Goal: Information Seeking & Learning: Learn about a topic

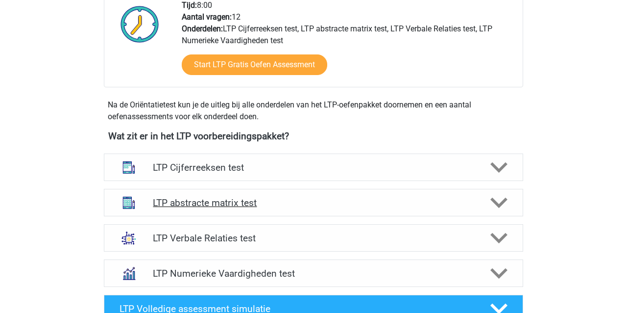
scroll to position [265, 0]
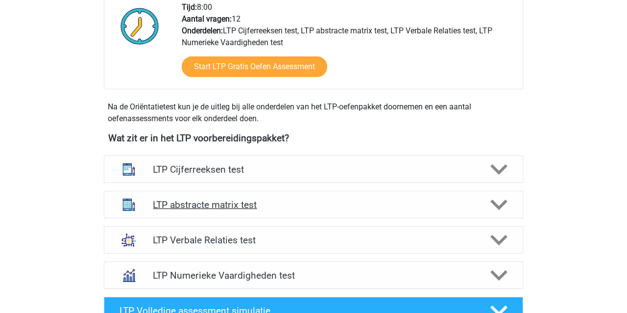
click at [200, 204] on h4 "LTP abstracte matrix test" at bounding box center [313, 204] width 321 height 11
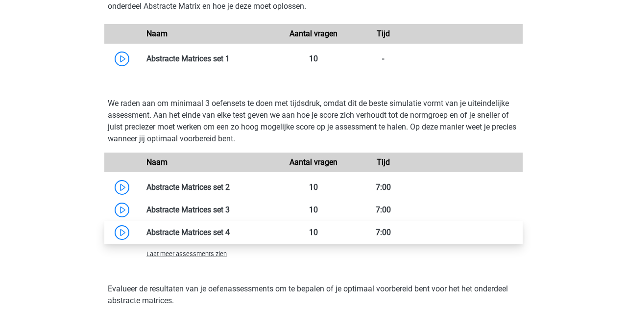
scroll to position [677, 0]
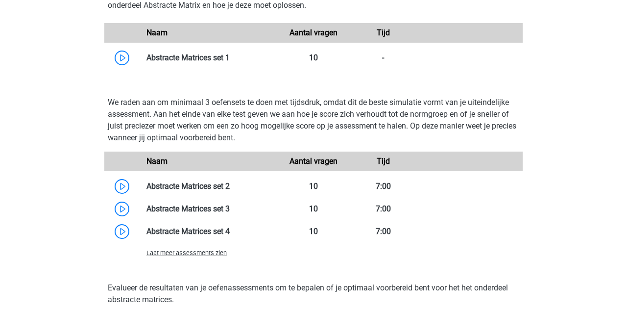
click at [198, 256] on span "Laat meer assessments zien" at bounding box center [187, 252] width 80 height 7
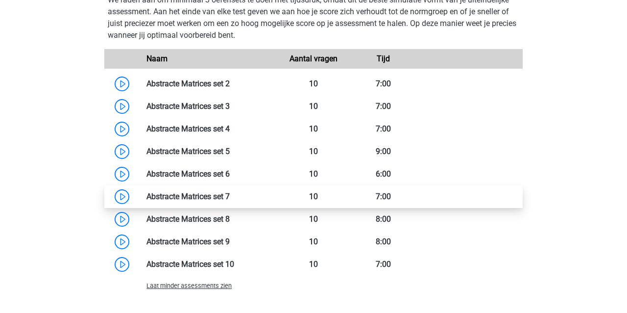
scroll to position [778, 0]
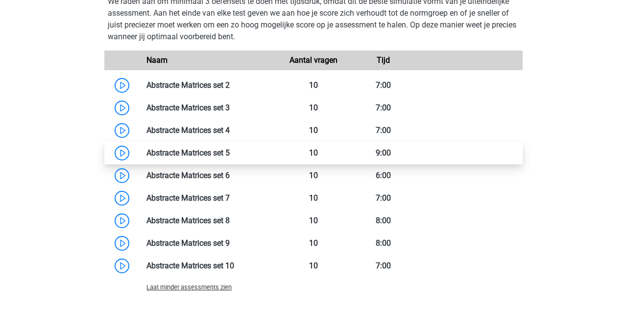
click at [230, 149] on link at bounding box center [230, 152] width 0 height 9
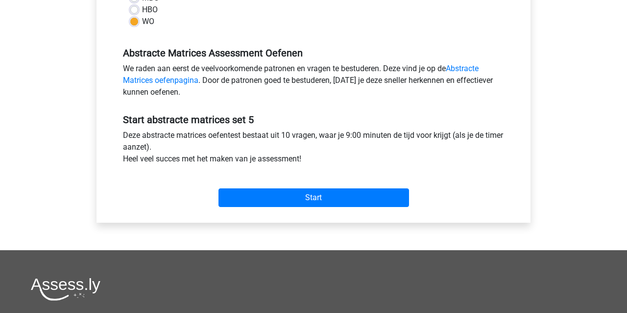
scroll to position [273, 0]
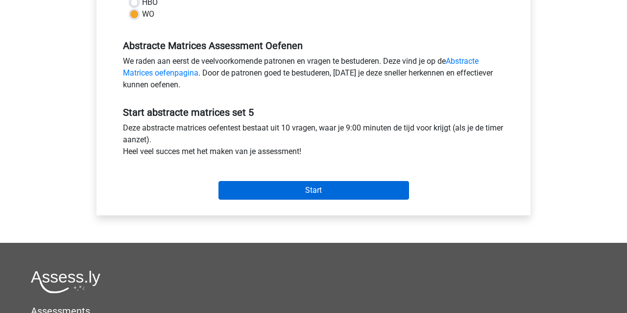
click at [273, 196] on input "Start" at bounding box center [314, 190] width 191 height 19
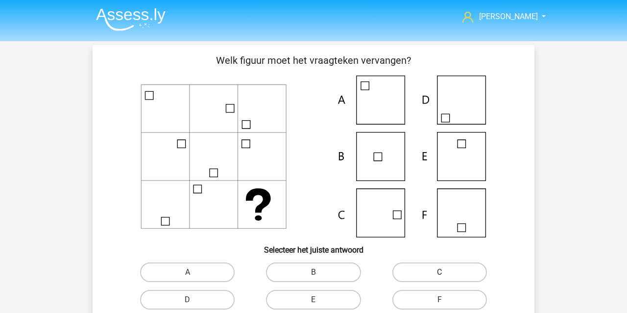
click at [431, 267] on label "C" at bounding box center [440, 272] width 95 height 20
click at [440, 272] on input "C" at bounding box center [443, 275] width 6 height 6
radio input "true"
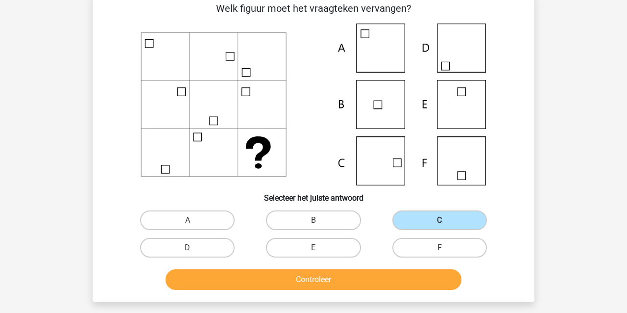
scroll to position [53, 0]
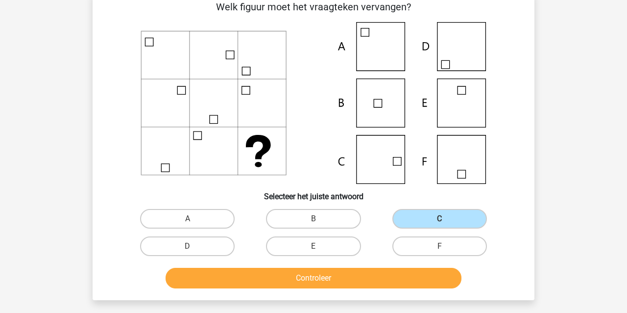
click at [408, 279] on button "Controleer" at bounding box center [314, 278] width 297 height 21
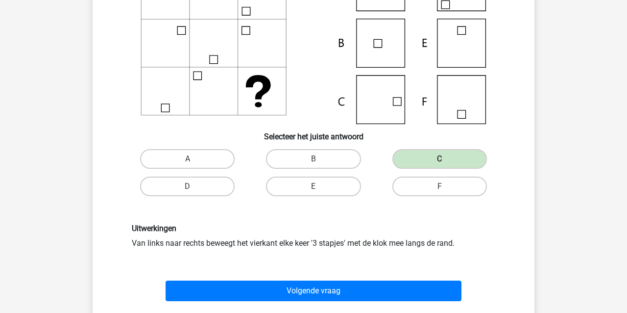
scroll to position [120, 0]
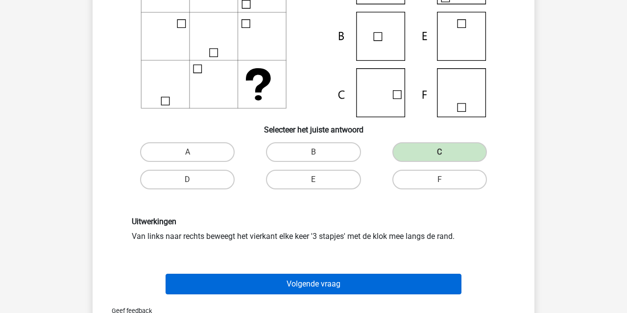
click at [346, 282] on button "Volgende vraag" at bounding box center [314, 284] width 297 height 21
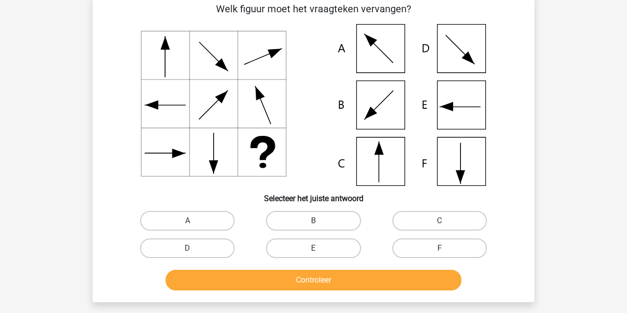
scroll to position [45, 0]
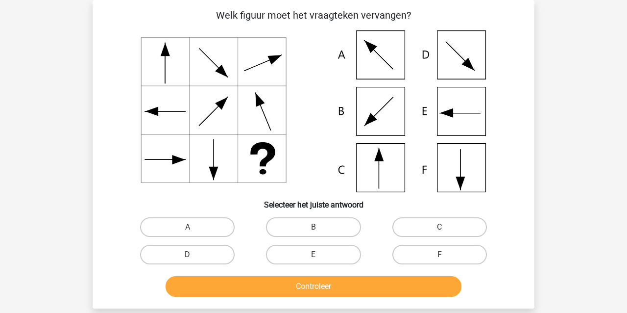
click at [172, 252] on label "D" at bounding box center [187, 255] width 95 height 20
click at [188, 254] on input "D" at bounding box center [191, 257] width 6 height 6
radio input "true"
drag, startPoint x: 193, startPoint y: 282, endPoint x: 182, endPoint y: 287, distance: 12.1
click at [193, 282] on button "Controleer" at bounding box center [314, 286] width 297 height 21
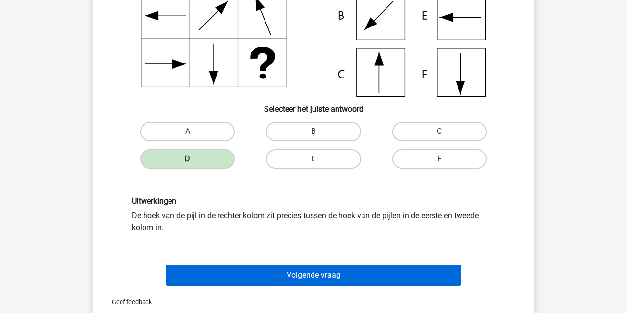
click at [189, 275] on button "Volgende vraag" at bounding box center [314, 275] width 297 height 21
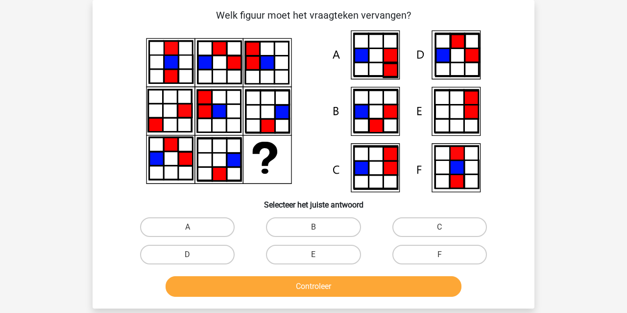
drag, startPoint x: 210, startPoint y: 251, endPoint x: 221, endPoint y: 273, distance: 24.1
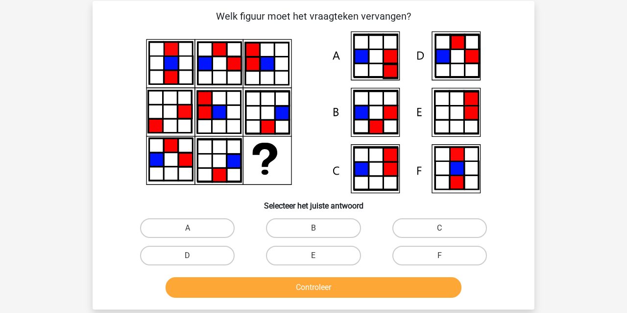
click at [211, 252] on label "D" at bounding box center [187, 256] width 95 height 20
click at [194, 255] on input "D" at bounding box center [191, 258] width 6 height 6
radio input "true"
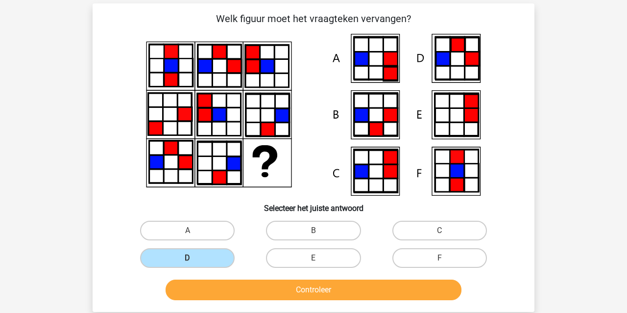
click at [227, 287] on button "Controleer" at bounding box center [314, 289] width 297 height 21
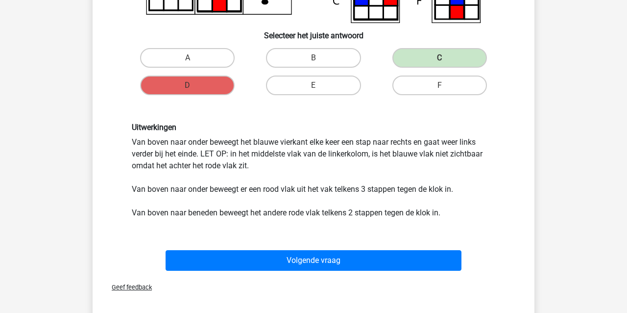
scroll to position [218, 0]
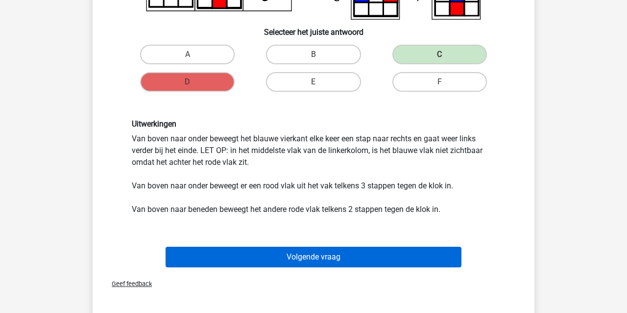
click at [292, 256] on button "Volgende vraag" at bounding box center [314, 257] width 297 height 21
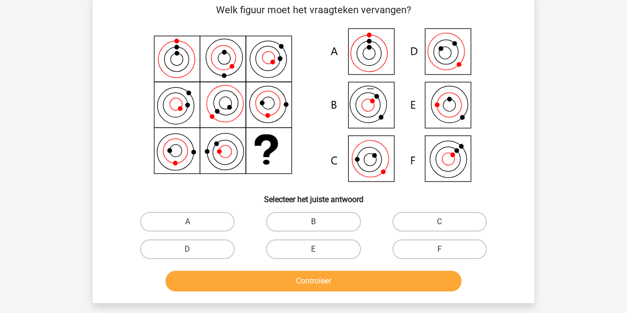
scroll to position [45, 0]
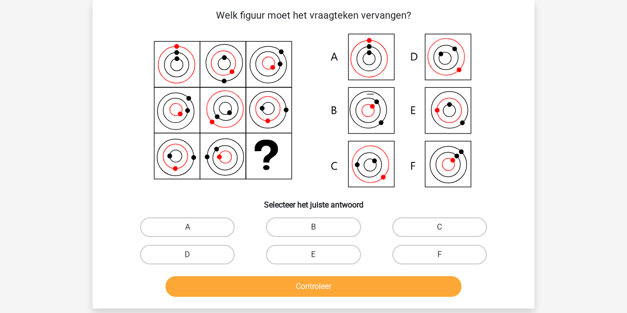
drag, startPoint x: 431, startPoint y: 222, endPoint x: 383, endPoint y: 267, distance: 65.6
click at [432, 222] on label "C" at bounding box center [440, 227] width 95 height 20
click at [440, 227] on input "C" at bounding box center [443, 230] width 6 height 6
radio input "true"
click at [324, 292] on button "Controleer" at bounding box center [314, 286] width 297 height 21
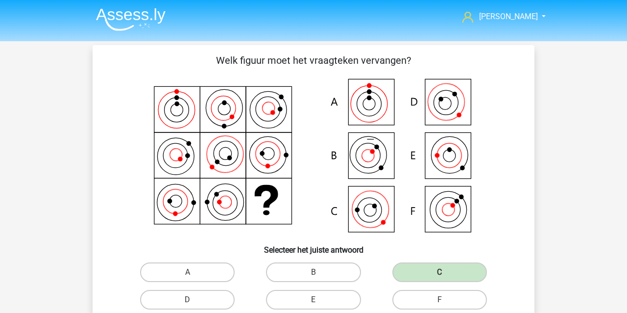
scroll to position [0, 0]
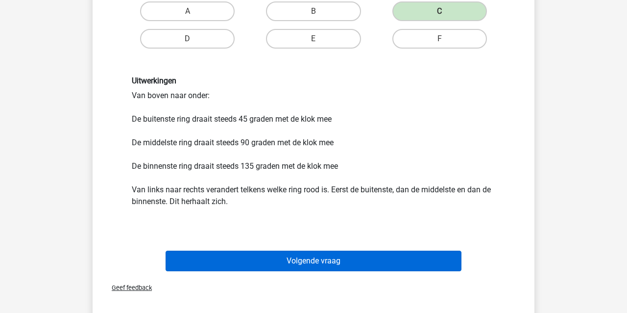
click at [215, 267] on button "Volgende vraag" at bounding box center [314, 260] width 297 height 21
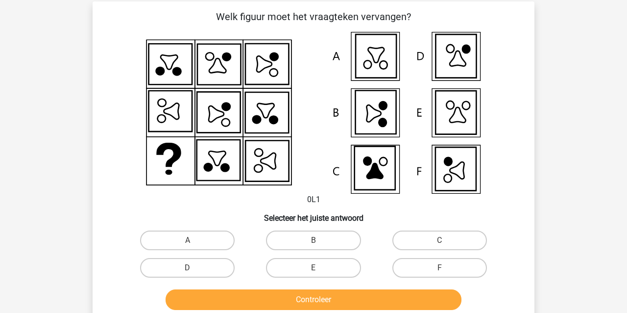
scroll to position [46, 0]
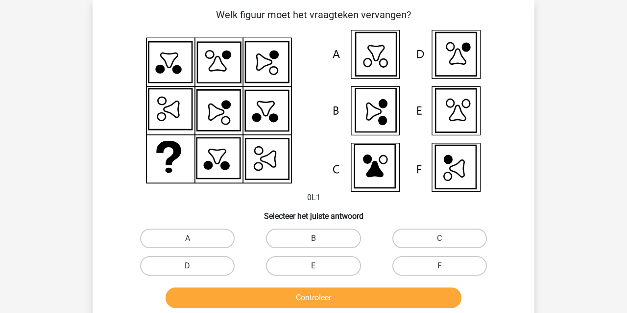
click at [180, 264] on label "D" at bounding box center [187, 266] width 95 height 20
click at [188, 266] on input "D" at bounding box center [191, 269] width 6 height 6
radio input "true"
click at [209, 300] on button "Controleer" at bounding box center [314, 297] width 297 height 21
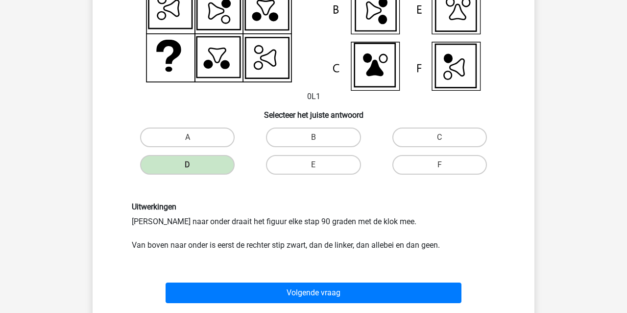
scroll to position [150, 0]
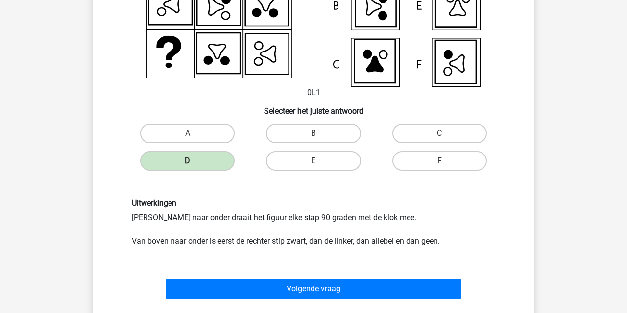
click at [214, 300] on div "Volgende vraag" at bounding box center [314, 290] width 378 height 25
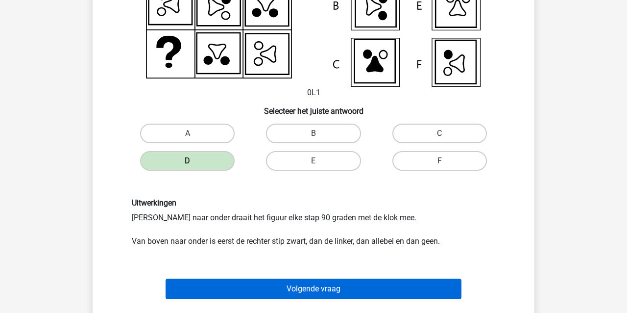
click at [217, 288] on button "Volgende vraag" at bounding box center [314, 288] width 297 height 21
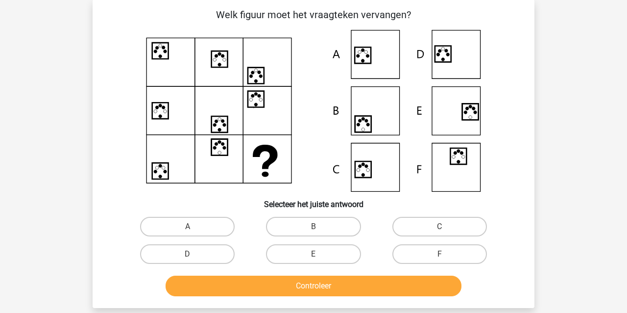
scroll to position [45, 0]
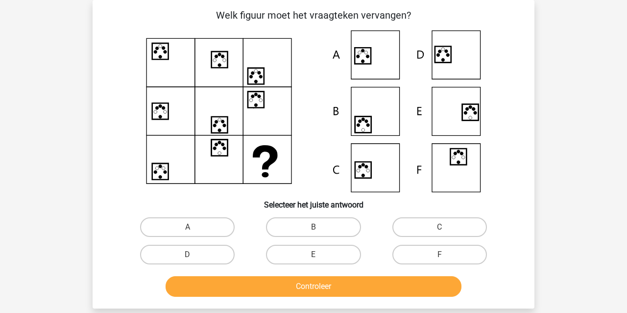
drag, startPoint x: 183, startPoint y: 229, endPoint x: 189, endPoint y: 237, distance: 10.1
click at [183, 229] on label "A" at bounding box center [187, 227] width 95 height 20
click at [188, 229] on input "A" at bounding box center [191, 230] width 6 height 6
radio input "true"
click at [198, 290] on button "Controleer" at bounding box center [314, 286] width 297 height 21
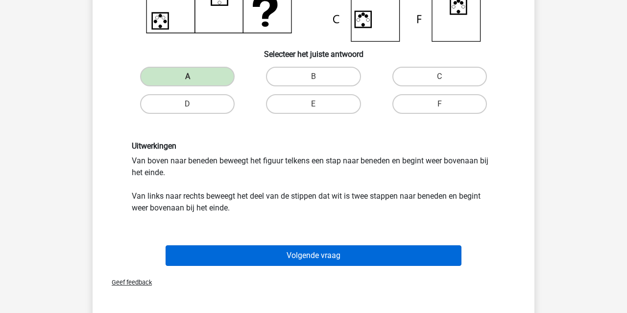
click at [214, 260] on button "Volgende vraag" at bounding box center [314, 255] width 297 height 21
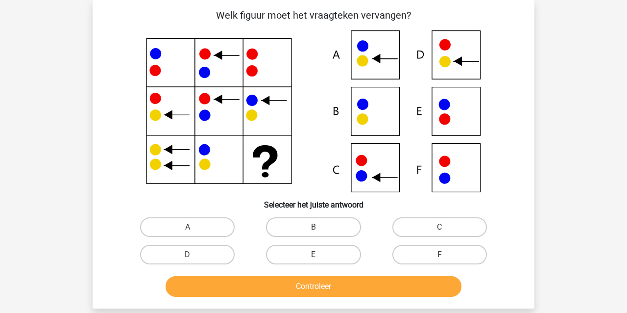
scroll to position [45, 0]
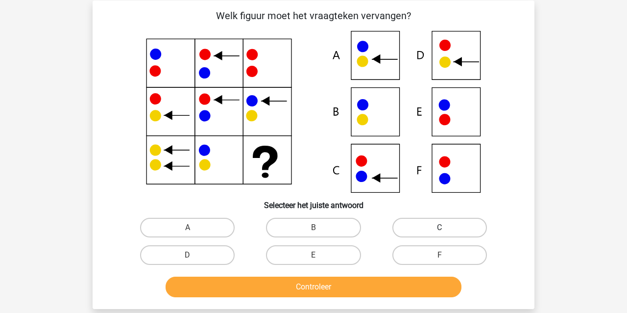
drag, startPoint x: 414, startPoint y: 224, endPoint x: 411, endPoint y: 231, distance: 7.5
click at [414, 225] on label "C" at bounding box center [440, 228] width 95 height 20
click at [440, 227] on input "C" at bounding box center [443, 230] width 6 height 6
radio input "true"
click at [381, 292] on button "Controleer" at bounding box center [314, 286] width 297 height 21
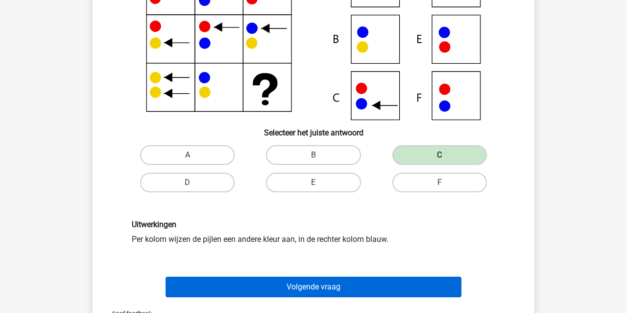
scroll to position [115, 0]
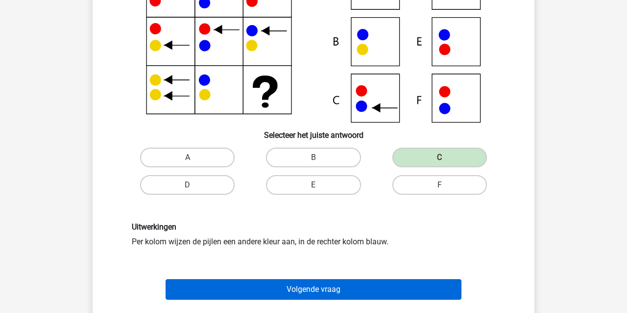
click at [349, 282] on button "Volgende vraag" at bounding box center [314, 289] width 297 height 21
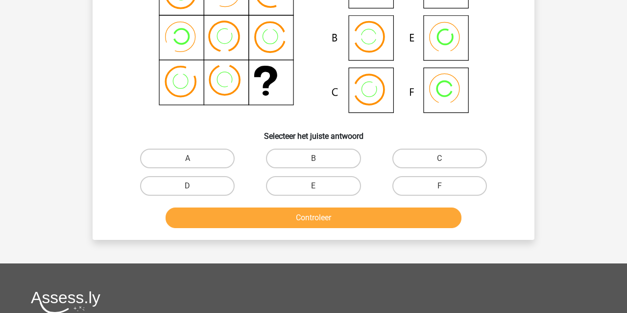
scroll to position [45, 0]
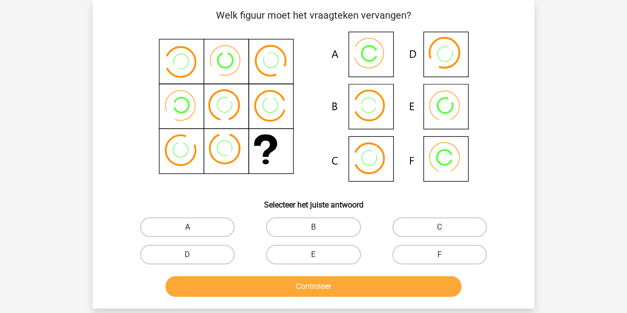
click at [178, 226] on label "A" at bounding box center [187, 227] width 95 height 20
click at [188, 227] on input "A" at bounding box center [191, 230] width 6 height 6
radio input "true"
click at [197, 286] on button "Controleer" at bounding box center [314, 286] width 297 height 21
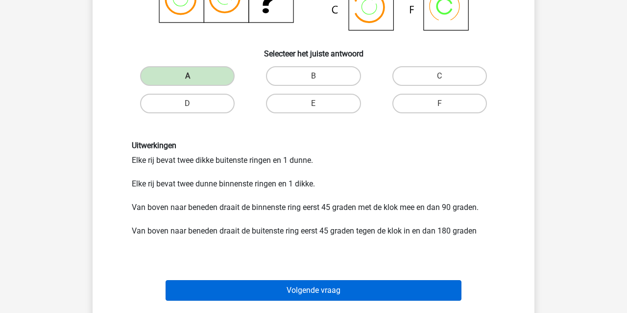
click at [207, 290] on button "Volgende vraag" at bounding box center [314, 290] width 297 height 21
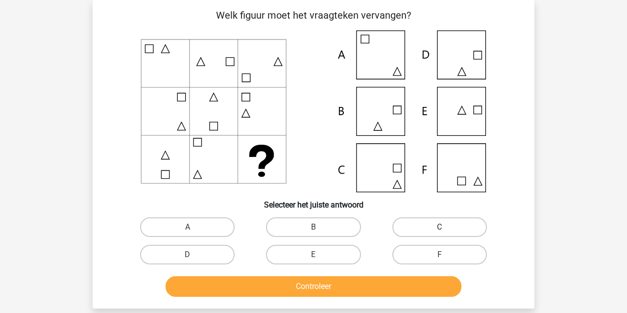
click at [422, 233] on label "C" at bounding box center [440, 227] width 95 height 20
click at [440, 233] on input "C" at bounding box center [443, 230] width 6 height 6
radio input "true"
drag, startPoint x: 321, startPoint y: 296, endPoint x: 324, endPoint y: 287, distance: 9.0
click at [322, 294] on button "Controleer" at bounding box center [314, 286] width 297 height 21
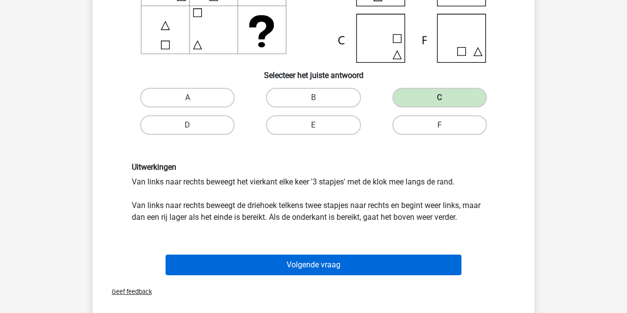
click at [294, 266] on button "Volgende vraag" at bounding box center [314, 264] width 297 height 21
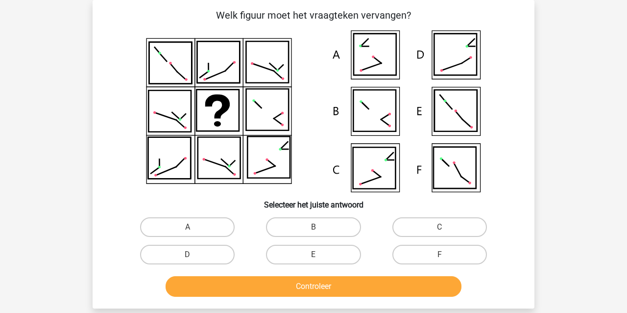
drag, startPoint x: 464, startPoint y: 223, endPoint x: 442, endPoint y: 232, distance: 24.4
click at [464, 224] on label "C" at bounding box center [440, 227] width 95 height 20
click at [446, 227] on input "C" at bounding box center [443, 230] width 6 height 6
radio input "true"
click at [391, 286] on button "Controleer" at bounding box center [314, 286] width 297 height 21
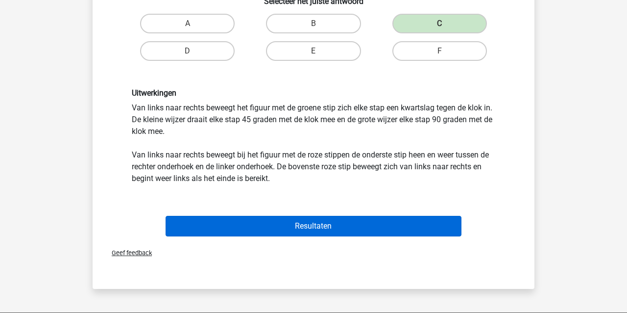
click at [308, 229] on button "Resultaten" at bounding box center [314, 226] width 297 height 21
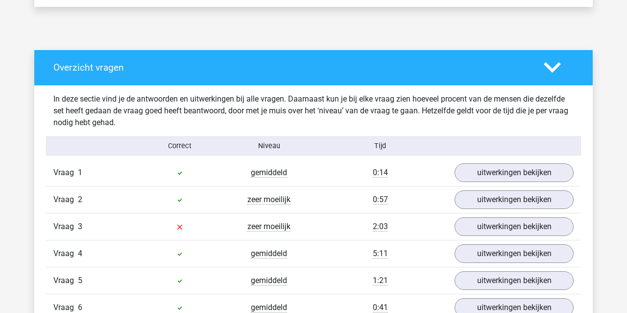
scroll to position [493, 0]
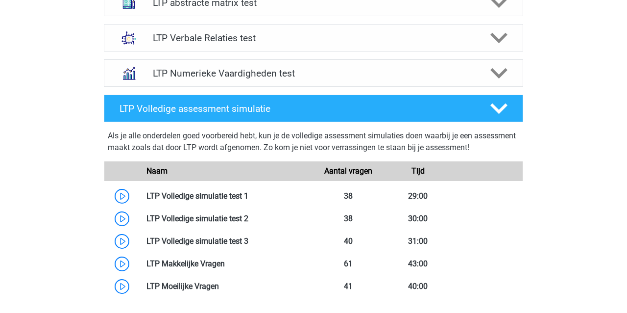
scroll to position [450, 0]
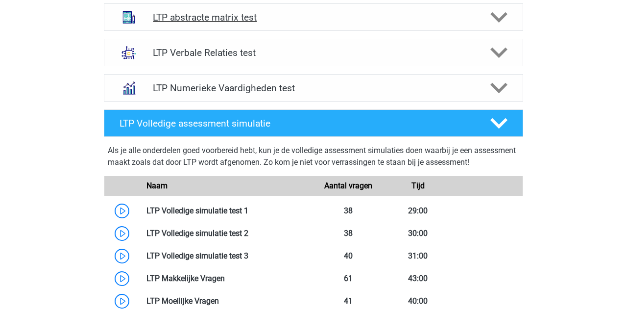
click at [211, 16] on h4 "LTP abstracte matrix test" at bounding box center [313, 17] width 321 height 11
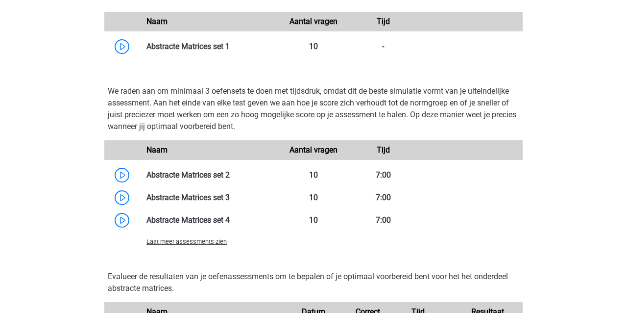
scroll to position [690, 0]
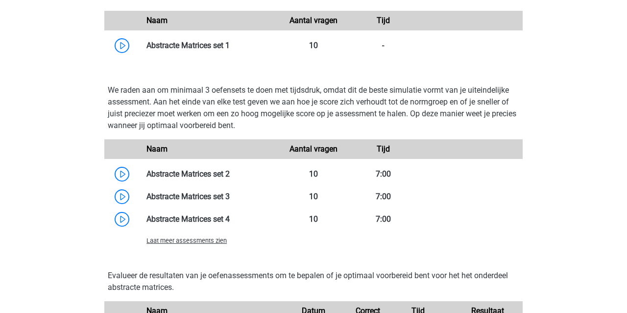
click at [199, 246] on div "Laat meer assessments zien" at bounding box center [313, 240] width 419 height 20
click at [199, 243] on span "Laat meer assessments zien" at bounding box center [187, 240] width 80 height 7
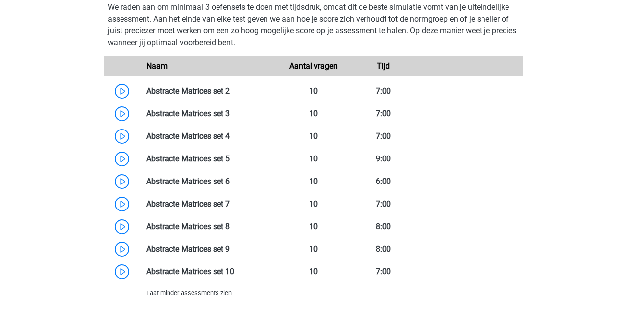
scroll to position [731, 0]
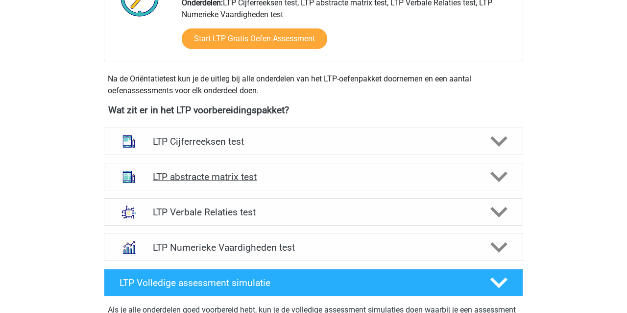
scroll to position [291, 0]
click at [170, 175] on h4 "LTP abstracte matrix test" at bounding box center [313, 176] width 321 height 11
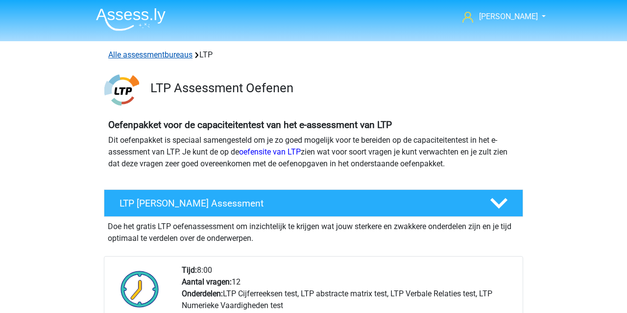
scroll to position [0, 0]
click at [122, 54] on link "Alle assessmentbureaus" at bounding box center [150, 54] width 84 height 9
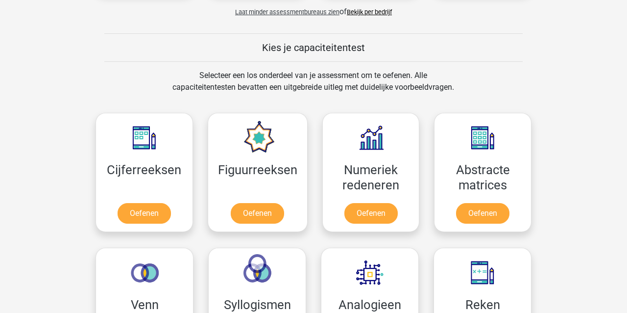
scroll to position [865, 0]
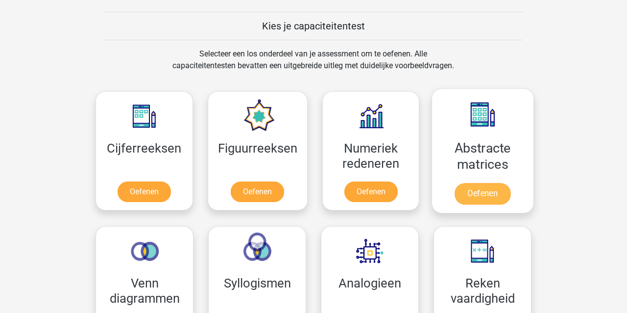
click at [485, 194] on link "Oefenen" at bounding box center [483, 194] width 56 height 22
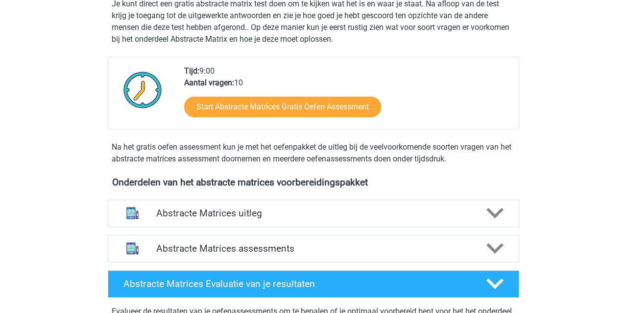
scroll to position [207, 0]
click at [264, 247] on h4 "Abstracte Matrices assessments" at bounding box center [313, 248] width 315 height 11
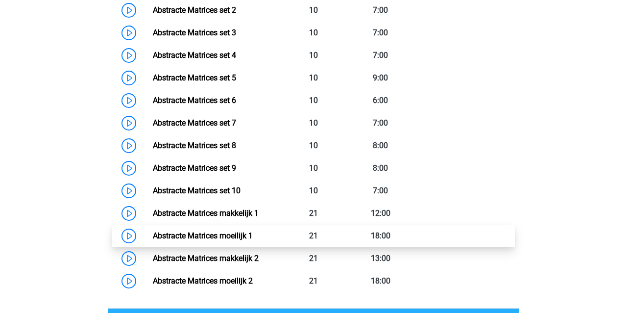
scroll to position [567, 0]
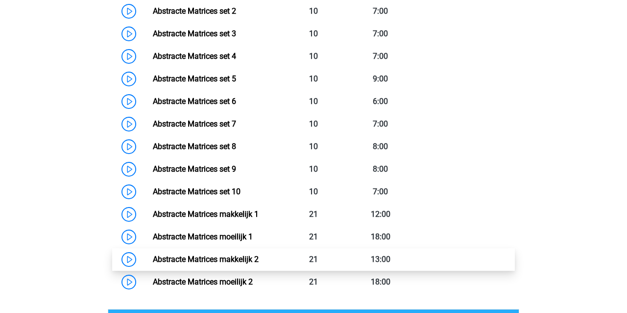
click at [212, 260] on link "Abstracte Matrices makkelijk 2" at bounding box center [206, 258] width 106 height 9
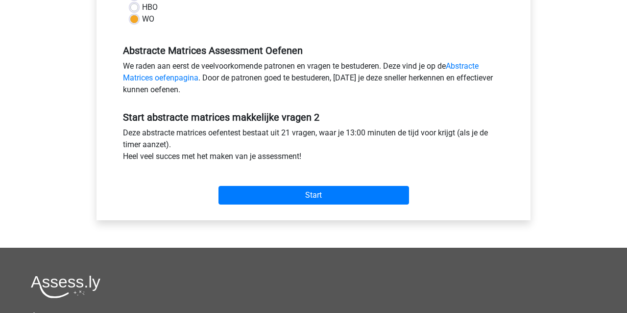
scroll to position [274, 0]
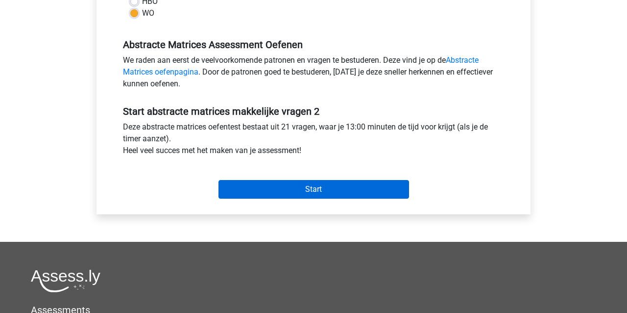
click at [254, 190] on input "Start" at bounding box center [314, 189] width 191 height 19
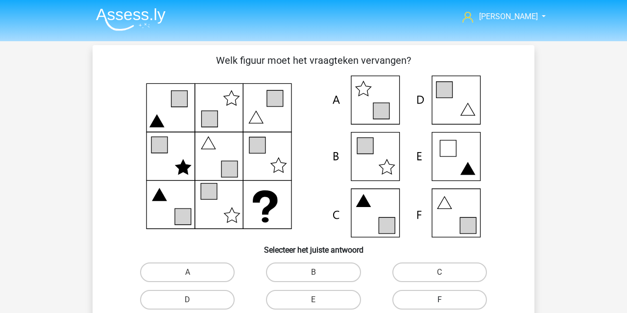
click at [417, 300] on label "F" at bounding box center [440, 300] width 95 height 20
click at [440, 300] on input "F" at bounding box center [443, 303] width 6 height 6
radio input "true"
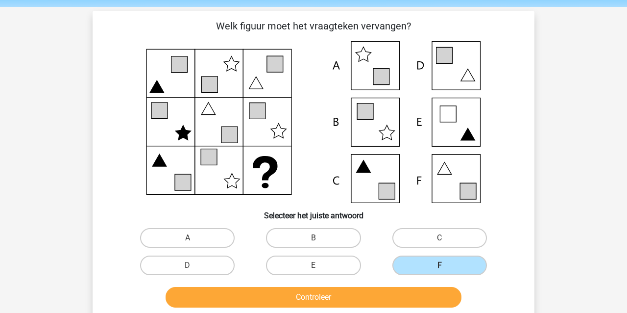
click at [374, 296] on button "Controleer" at bounding box center [314, 297] width 297 height 21
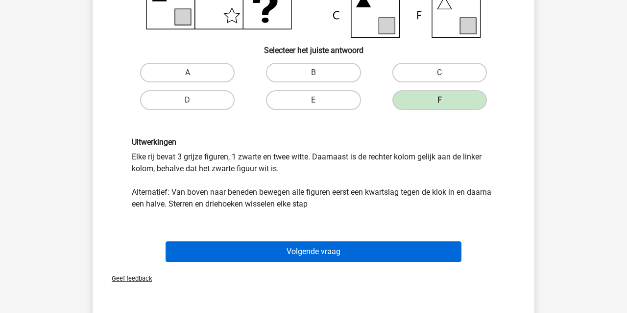
click at [282, 253] on button "Volgende vraag" at bounding box center [314, 251] width 297 height 21
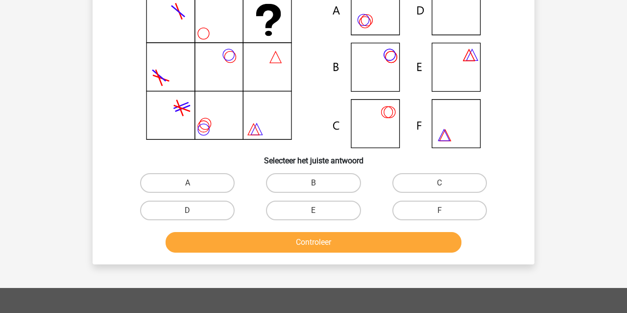
scroll to position [45, 0]
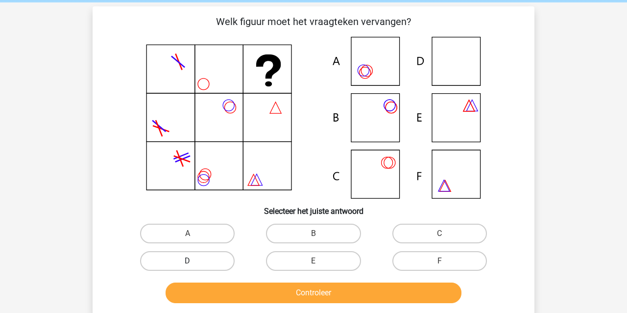
click at [169, 261] on label "D" at bounding box center [187, 261] width 95 height 20
click at [188, 261] on input "D" at bounding box center [191, 264] width 6 height 6
radio input "true"
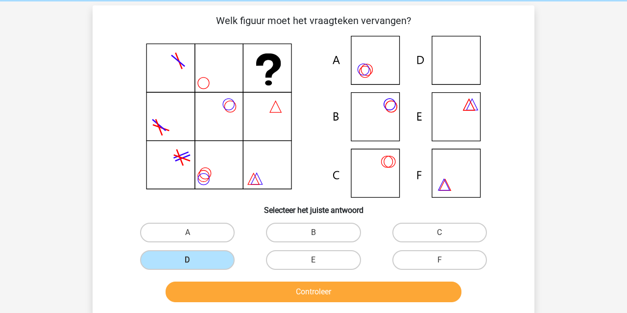
click at [210, 289] on button "Controleer" at bounding box center [314, 291] width 297 height 21
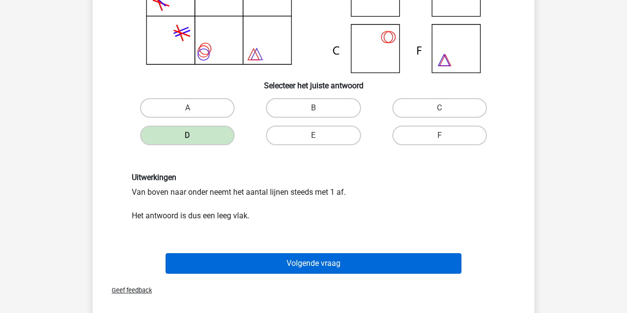
click at [207, 262] on button "Volgende vraag" at bounding box center [314, 263] width 297 height 21
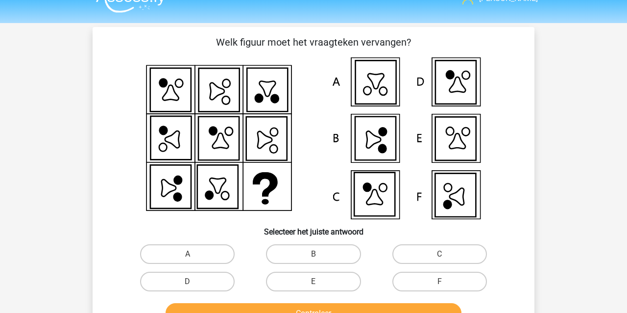
scroll to position [14, 0]
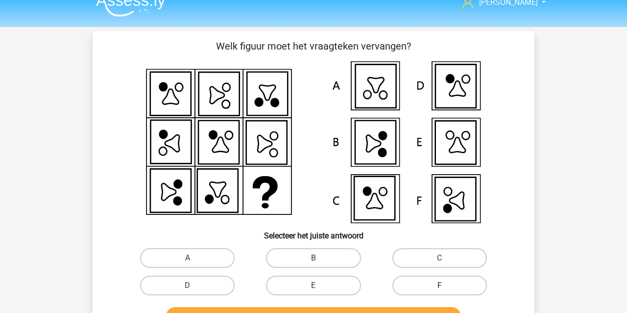
click at [424, 283] on label "F" at bounding box center [440, 285] width 95 height 20
click at [440, 285] on input "F" at bounding box center [443, 288] width 6 height 6
radio input "true"
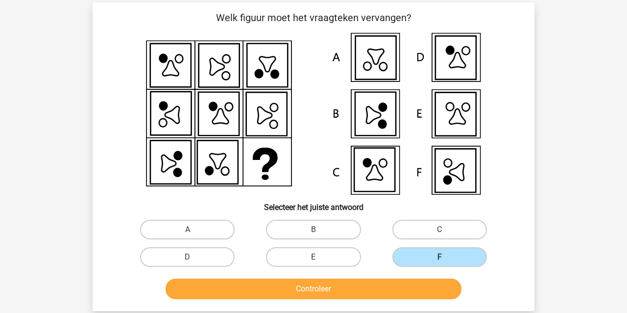
click at [409, 287] on button "Controleer" at bounding box center [314, 288] width 297 height 21
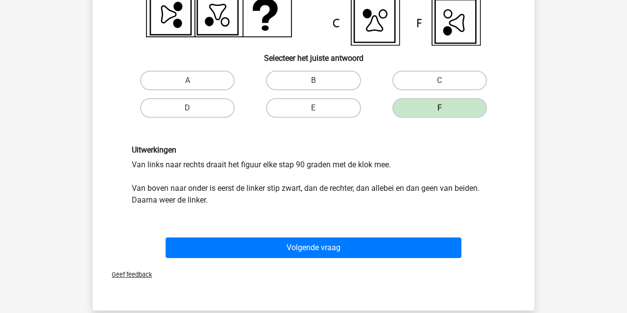
click at [273, 251] on button "Volgende vraag" at bounding box center [314, 247] width 297 height 21
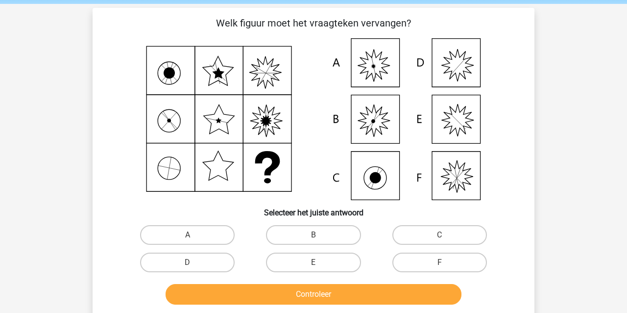
scroll to position [39, 0]
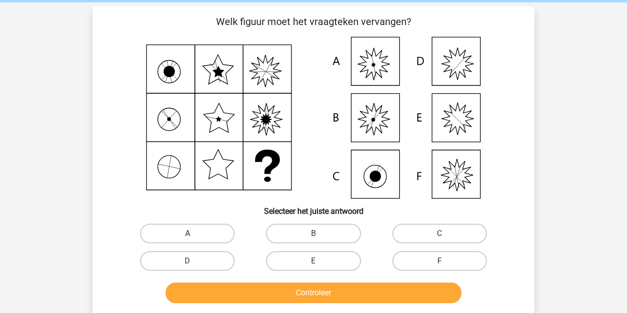
click at [162, 235] on label "A" at bounding box center [187, 234] width 95 height 20
click at [188, 235] on input "A" at bounding box center [191, 236] width 6 height 6
radio input "true"
click at [230, 294] on button "Controleer" at bounding box center [314, 292] width 297 height 21
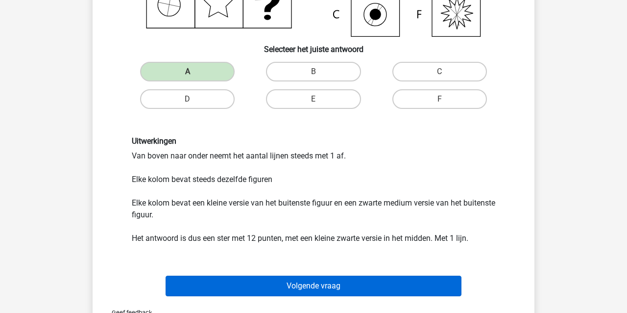
click at [186, 285] on button "Volgende vraag" at bounding box center [314, 285] width 297 height 21
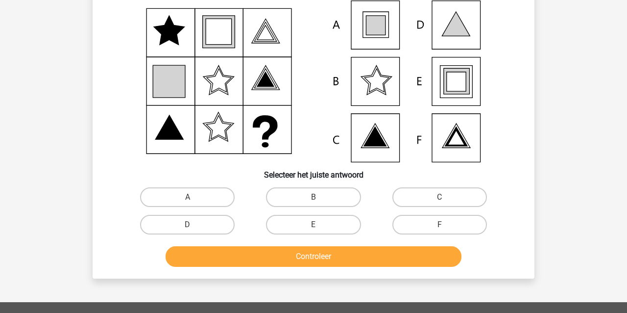
scroll to position [45, 0]
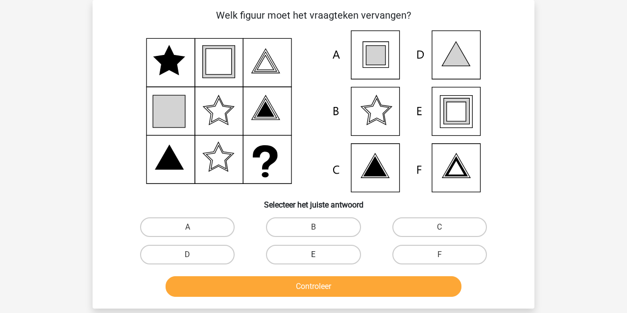
click at [322, 254] on label "E" at bounding box center [313, 255] width 95 height 20
click at [320, 254] on input "E" at bounding box center [317, 257] width 6 height 6
radio input "true"
click at [321, 285] on button "Controleer" at bounding box center [314, 286] width 297 height 21
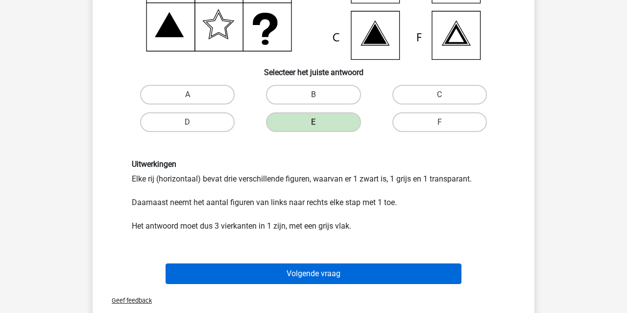
click at [319, 272] on button "Volgende vraag" at bounding box center [314, 273] width 297 height 21
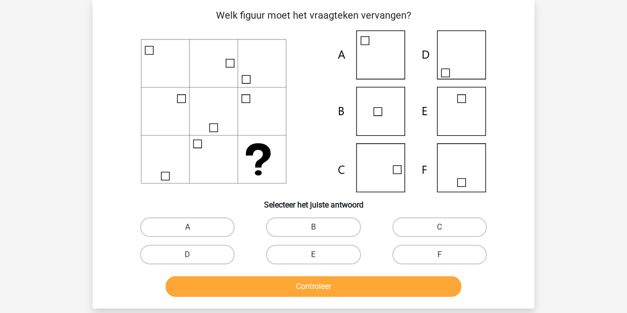
scroll to position [43, 0]
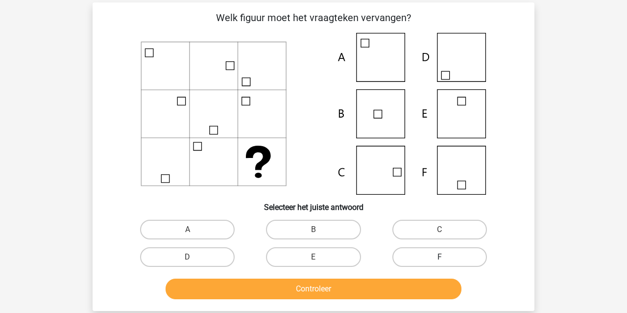
drag, startPoint x: 460, startPoint y: 229, endPoint x: 412, endPoint y: 250, distance: 52.5
click at [460, 229] on label "C" at bounding box center [440, 230] width 95 height 20
click at [446, 229] on input "C" at bounding box center [443, 232] width 6 height 6
radio input "true"
click at [328, 288] on button "Controleer" at bounding box center [314, 288] width 297 height 21
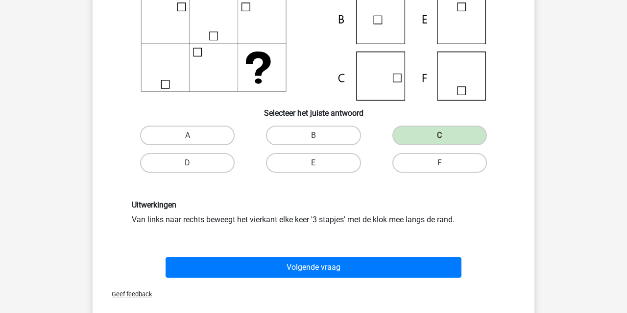
scroll to position [154, 0]
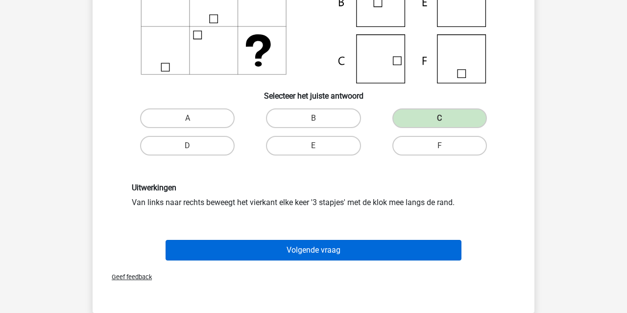
click at [280, 250] on button "Volgende vraag" at bounding box center [314, 250] width 297 height 21
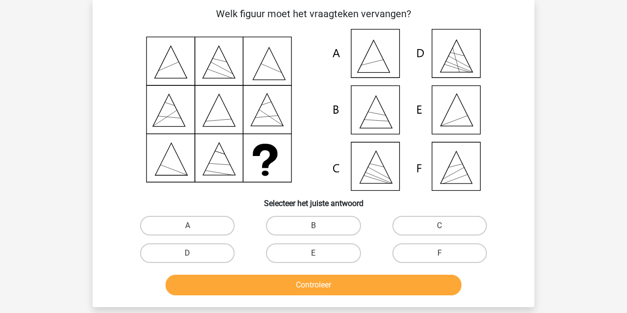
scroll to position [45, 0]
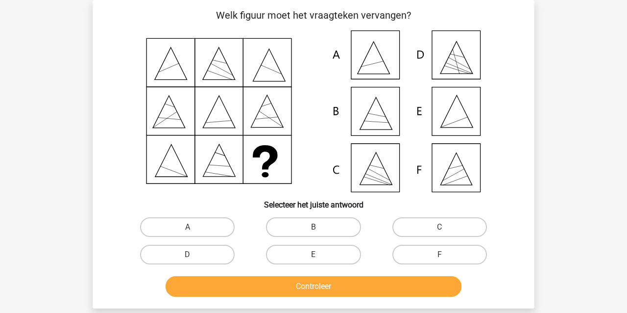
drag, startPoint x: 303, startPoint y: 248, endPoint x: 300, endPoint y: 276, distance: 28.1
click at [303, 250] on label "E" at bounding box center [313, 255] width 95 height 20
click at [314, 254] on input "E" at bounding box center [317, 257] width 6 height 6
radio input "true"
click at [299, 286] on button "Controleer" at bounding box center [314, 286] width 297 height 21
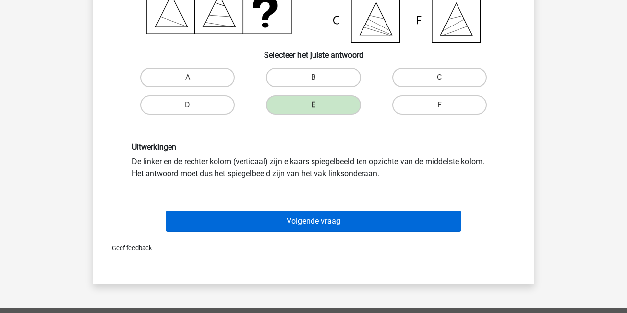
click at [220, 220] on button "Volgende vraag" at bounding box center [314, 221] width 297 height 21
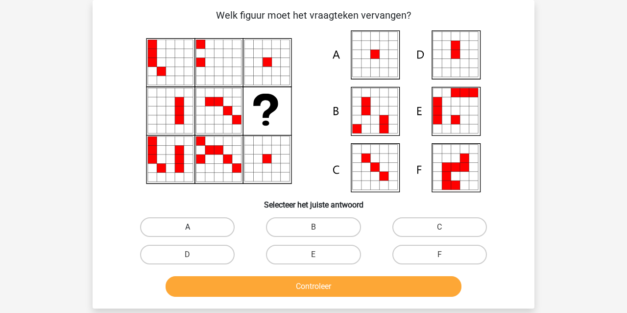
click at [183, 224] on label "A" at bounding box center [187, 227] width 95 height 20
click at [188, 227] on input "A" at bounding box center [191, 230] width 6 height 6
radio input "true"
click at [217, 287] on button "Controleer" at bounding box center [314, 286] width 297 height 21
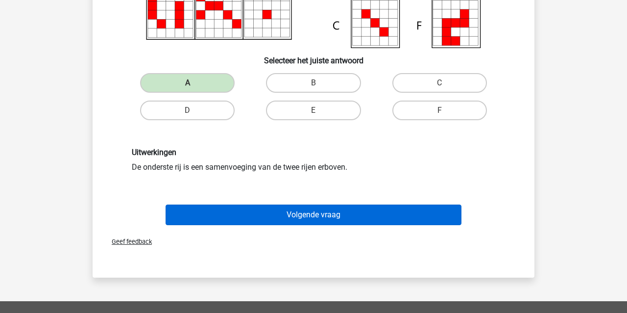
scroll to position [194, 0]
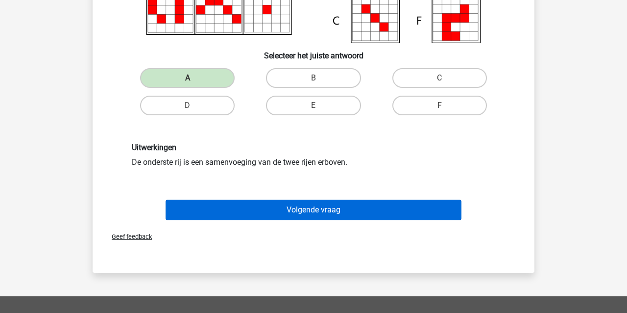
click at [231, 209] on button "Volgende vraag" at bounding box center [314, 210] width 297 height 21
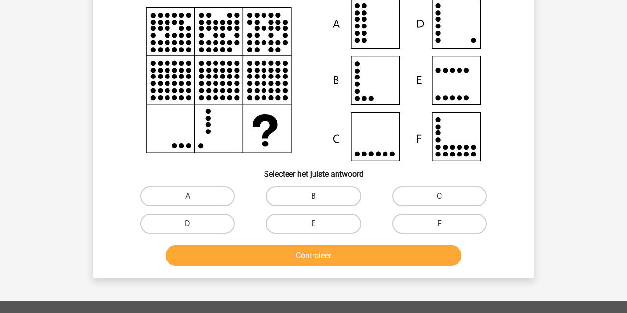
scroll to position [45, 0]
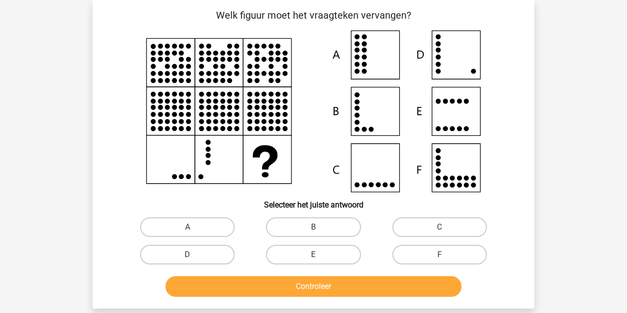
drag, startPoint x: 188, startPoint y: 255, endPoint x: 197, endPoint y: 267, distance: 15.1
click at [189, 256] on input "D" at bounding box center [191, 257] width 6 height 6
radio input "true"
click at [217, 290] on button "Controleer" at bounding box center [314, 286] width 297 height 21
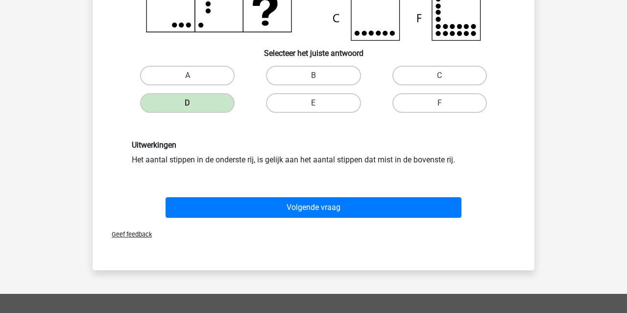
scroll to position [203, 0]
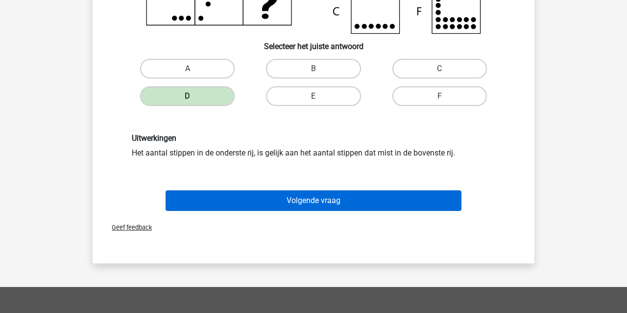
click at [210, 198] on button "Volgende vraag" at bounding box center [314, 200] width 297 height 21
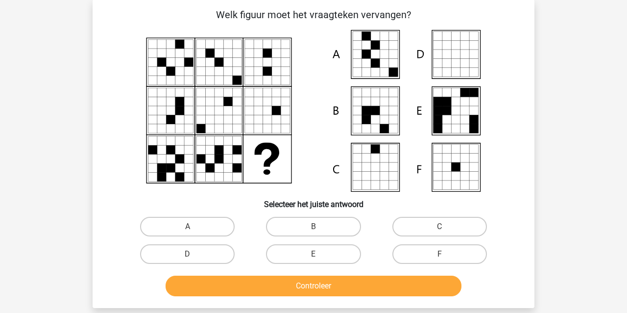
scroll to position [45, 0]
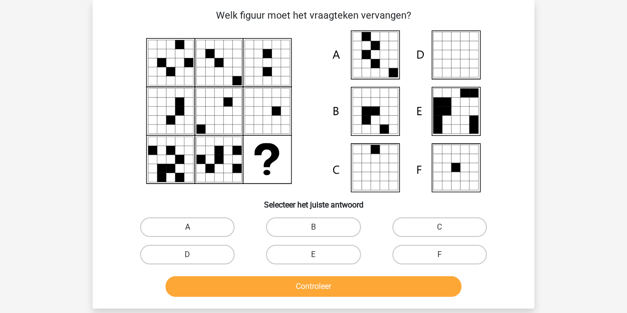
click at [183, 233] on label "A" at bounding box center [187, 227] width 95 height 20
click at [188, 233] on input "A" at bounding box center [191, 230] width 6 height 6
radio input "true"
click at [216, 279] on button "Controleer" at bounding box center [314, 286] width 297 height 21
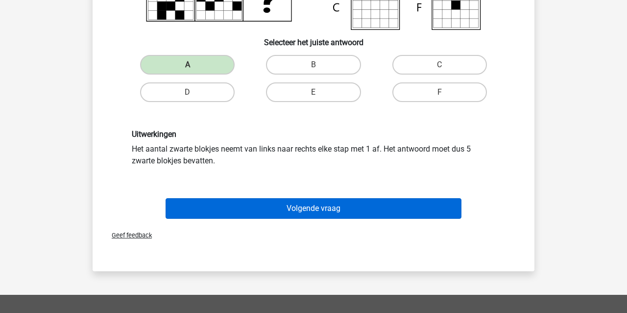
click at [221, 202] on button "Volgende vraag" at bounding box center [314, 208] width 297 height 21
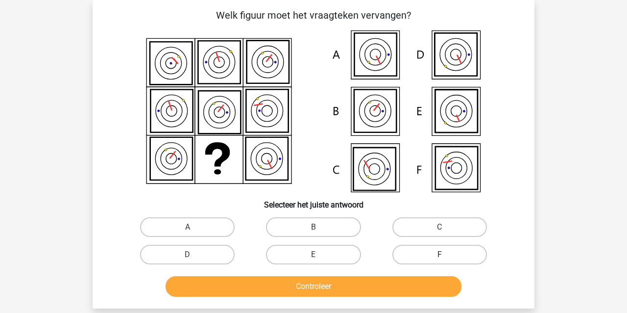
drag, startPoint x: 449, startPoint y: 250, endPoint x: 440, endPoint y: 264, distance: 16.1
click at [449, 250] on label "F" at bounding box center [440, 255] width 95 height 20
click at [446, 254] on input "F" at bounding box center [443, 257] width 6 height 6
radio input "true"
click at [424, 282] on button "Controleer" at bounding box center [314, 286] width 297 height 21
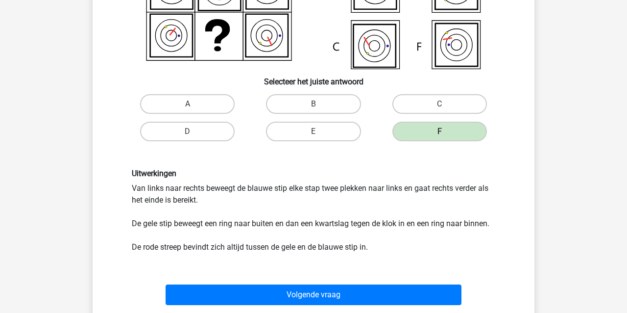
click at [328, 292] on button "Volgende vraag" at bounding box center [314, 294] width 297 height 21
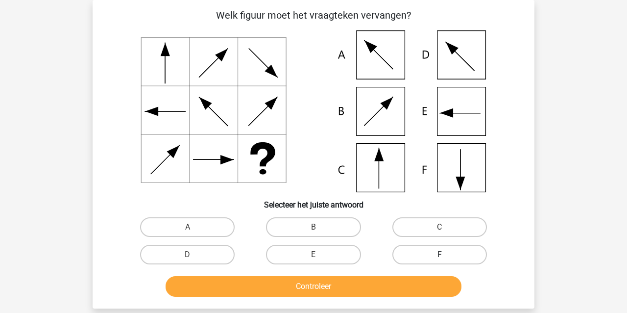
click at [449, 251] on label "F" at bounding box center [440, 255] width 95 height 20
click at [446, 254] on input "F" at bounding box center [443, 257] width 6 height 6
radio input "true"
click at [416, 287] on button "Controleer" at bounding box center [314, 286] width 297 height 21
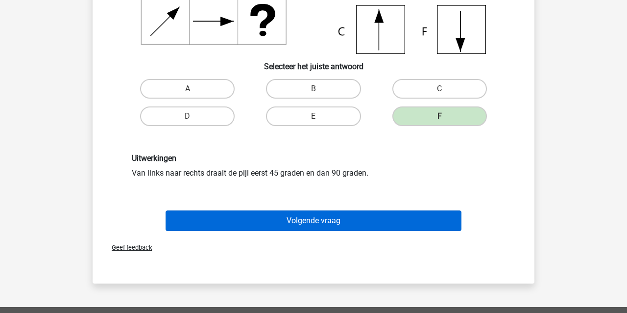
click at [248, 222] on button "Volgende vraag" at bounding box center [314, 220] width 297 height 21
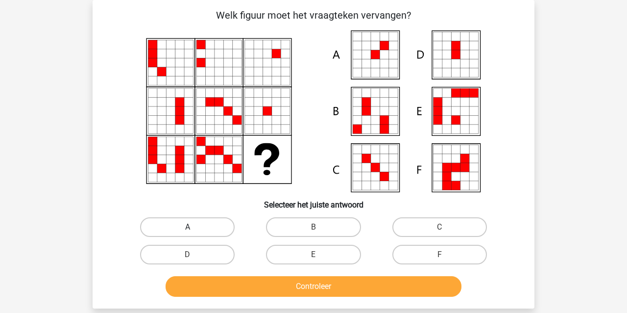
click at [178, 227] on label "A" at bounding box center [187, 227] width 95 height 20
click at [188, 227] on input "A" at bounding box center [191, 230] width 6 height 6
radio input "true"
click at [201, 284] on button "Controleer" at bounding box center [314, 286] width 297 height 21
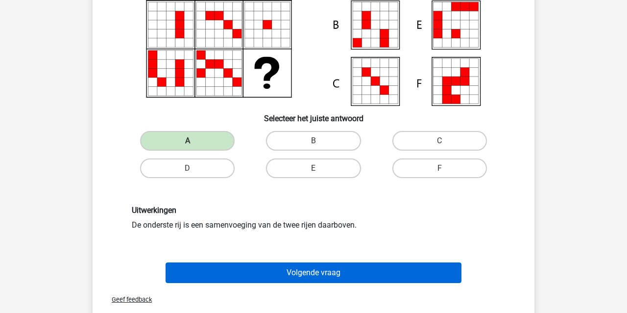
click at [201, 270] on button "Volgende vraag" at bounding box center [314, 272] width 297 height 21
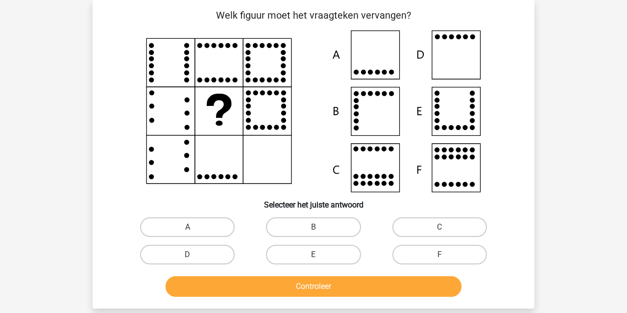
drag, startPoint x: 177, startPoint y: 252, endPoint x: 201, endPoint y: 280, distance: 36.8
click at [177, 253] on label "D" at bounding box center [187, 255] width 95 height 20
click at [188, 254] on input "D" at bounding box center [191, 257] width 6 height 6
radio input "true"
click at [215, 293] on button "Controleer" at bounding box center [314, 286] width 297 height 21
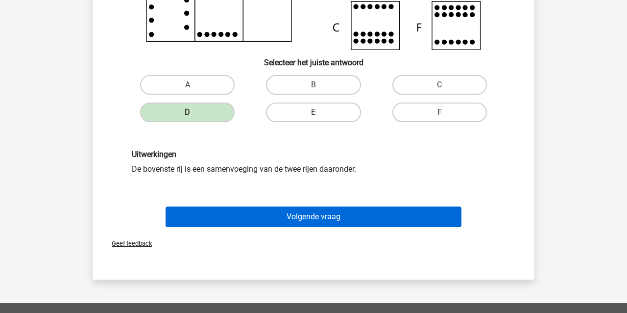
click at [222, 212] on button "Volgende vraag" at bounding box center [314, 216] width 297 height 21
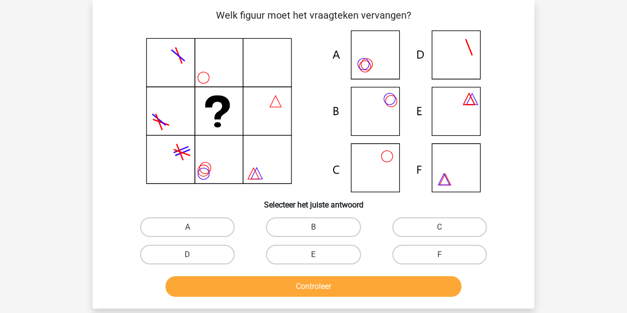
drag, startPoint x: 376, startPoint y: 108, endPoint x: 357, endPoint y: 127, distance: 27.0
click at [376, 108] on icon at bounding box center [313, 111] width 395 height 162
drag, startPoint x: 293, startPoint y: 227, endPoint x: 292, endPoint y: 242, distance: 14.7
click at [293, 227] on label "B" at bounding box center [313, 227] width 95 height 20
click at [314, 227] on input "B" at bounding box center [317, 230] width 6 height 6
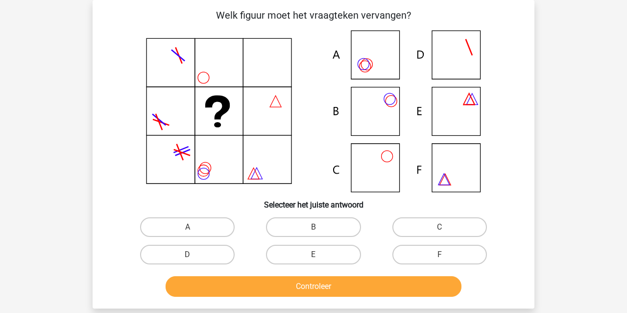
radio input "true"
click at [296, 282] on button "Controleer" at bounding box center [314, 286] width 297 height 21
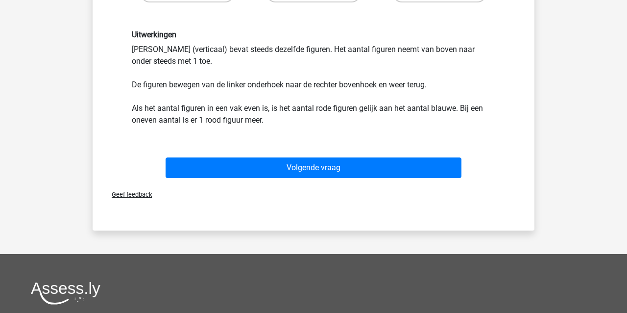
scroll to position [303, 0]
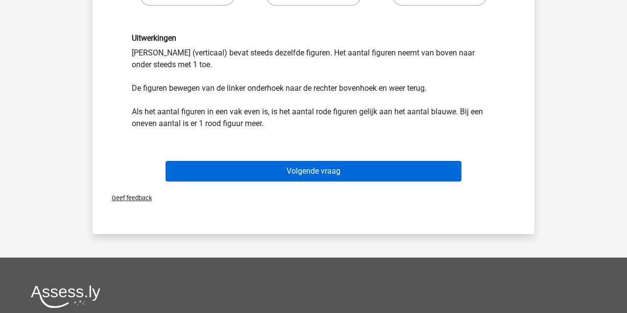
click at [274, 164] on button "Volgende vraag" at bounding box center [314, 171] width 297 height 21
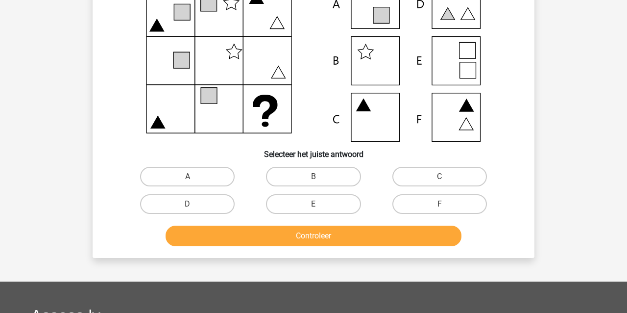
scroll to position [45, 0]
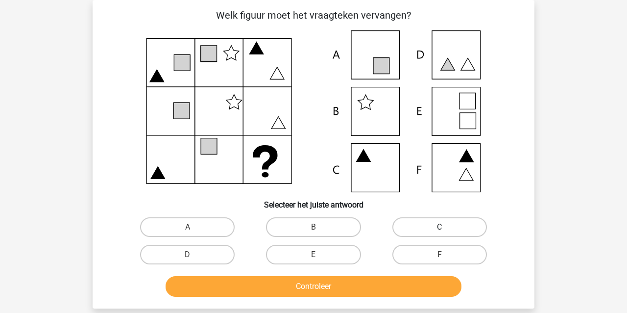
click at [468, 231] on label "C" at bounding box center [440, 227] width 95 height 20
click at [446, 231] on input "C" at bounding box center [443, 230] width 6 height 6
radio input "true"
click at [361, 288] on button "Controleer" at bounding box center [314, 286] width 297 height 21
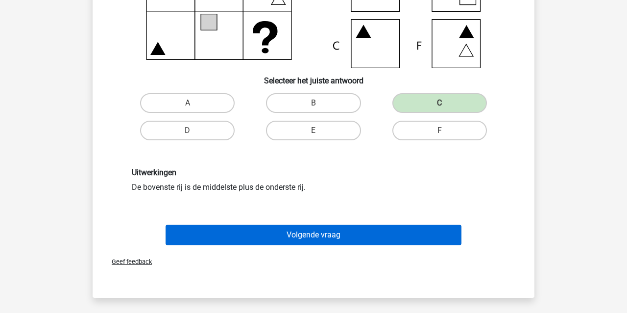
click at [303, 238] on button "Volgende vraag" at bounding box center [314, 235] width 297 height 21
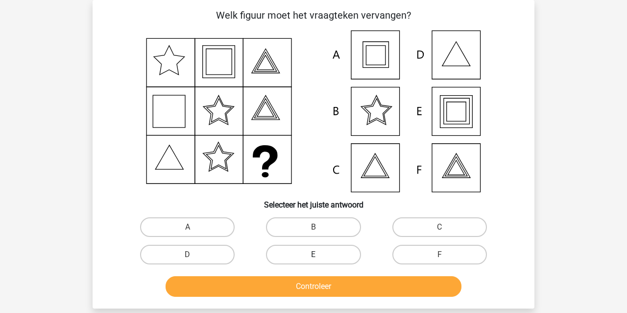
click at [283, 255] on label "E" at bounding box center [313, 255] width 95 height 20
click at [314, 255] on input "E" at bounding box center [317, 257] width 6 height 6
radio input "true"
click at [263, 285] on button "Controleer" at bounding box center [314, 286] width 297 height 21
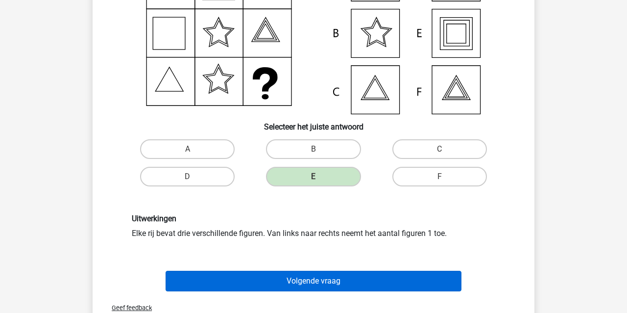
click at [255, 284] on button "Volgende vraag" at bounding box center [314, 281] width 297 height 21
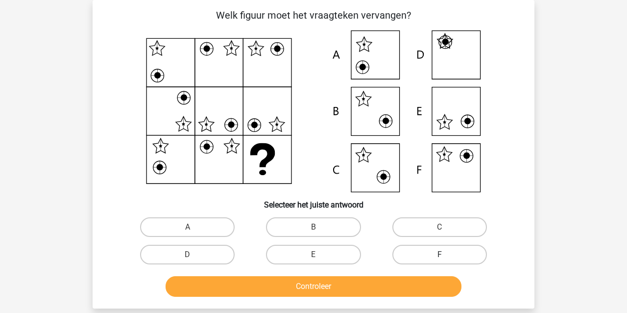
click at [421, 257] on label "F" at bounding box center [440, 255] width 95 height 20
click at [440, 257] on input "F" at bounding box center [443, 257] width 6 height 6
radio input "true"
click at [401, 283] on button "Controleer" at bounding box center [314, 286] width 297 height 21
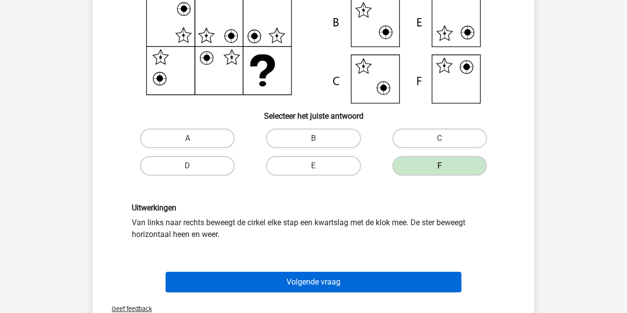
click at [311, 280] on button "Volgende vraag" at bounding box center [314, 282] width 297 height 21
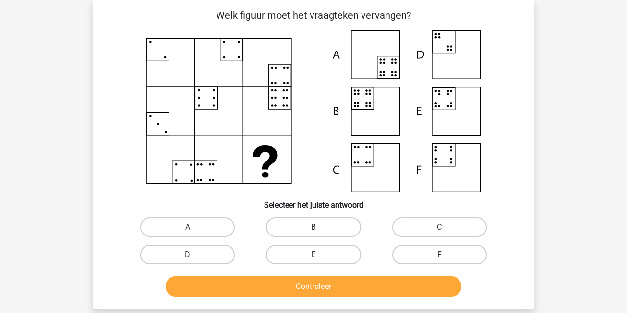
click at [310, 227] on label "B" at bounding box center [313, 227] width 95 height 20
click at [314, 227] on input "B" at bounding box center [317, 230] width 6 height 6
radio input "true"
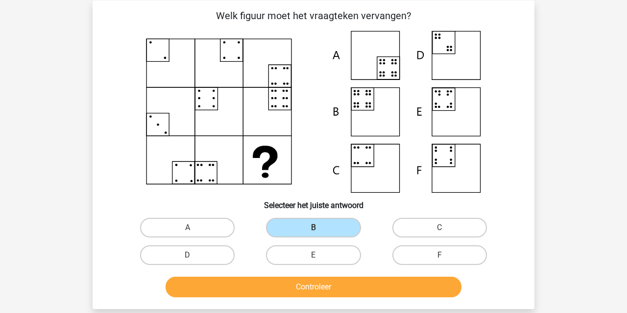
drag, startPoint x: 317, startPoint y: 286, endPoint x: 312, endPoint y: 284, distance: 5.7
click at [317, 285] on button "Controleer" at bounding box center [314, 286] width 297 height 21
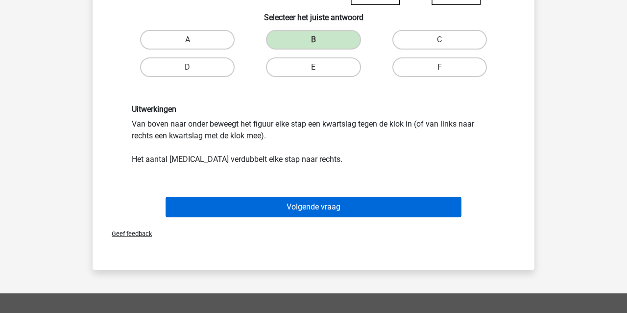
click at [253, 208] on button "Volgende vraag" at bounding box center [314, 207] width 297 height 21
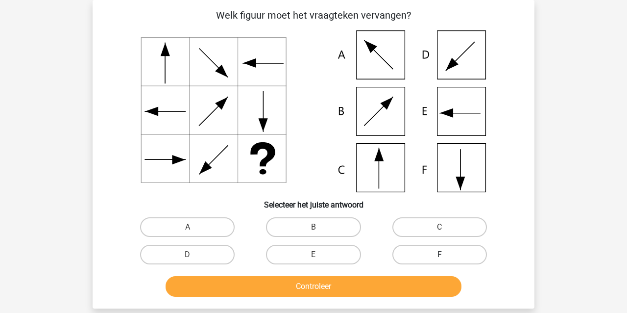
drag, startPoint x: 463, startPoint y: 223, endPoint x: 423, endPoint y: 254, distance: 51.4
click at [463, 223] on label "C" at bounding box center [440, 227] width 95 height 20
click at [446, 227] on input "C" at bounding box center [443, 230] width 6 height 6
radio input "true"
click at [389, 283] on button "Controleer" at bounding box center [314, 286] width 297 height 21
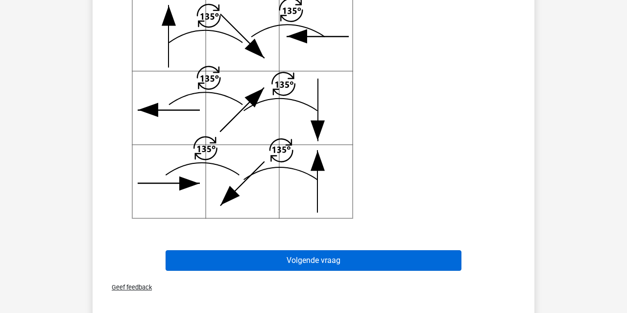
click at [307, 265] on button "Volgende vraag" at bounding box center [314, 260] width 297 height 21
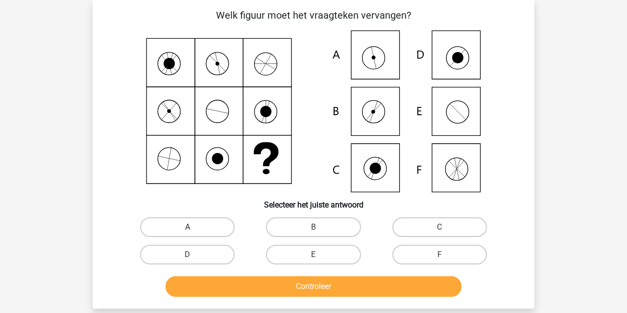
click at [206, 220] on label "A" at bounding box center [187, 227] width 95 height 20
click at [194, 227] on input "A" at bounding box center [191, 230] width 6 height 6
radio input "true"
click at [242, 289] on button "Controleer" at bounding box center [314, 286] width 297 height 21
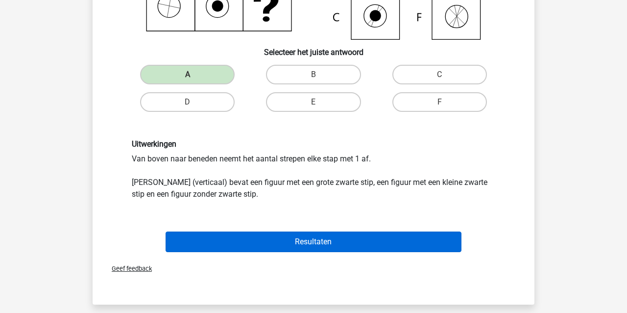
scroll to position [216, 0]
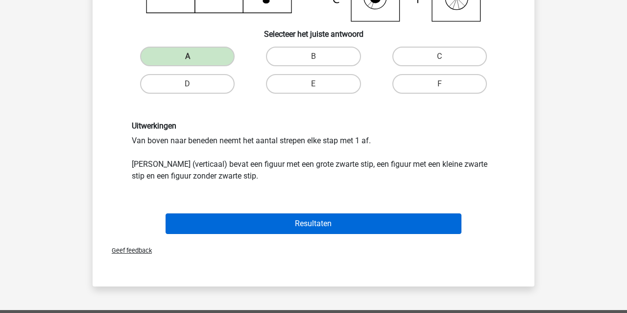
click at [225, 223] on button "Resultaten" at bounding box center [314, 223] width 297 height 21
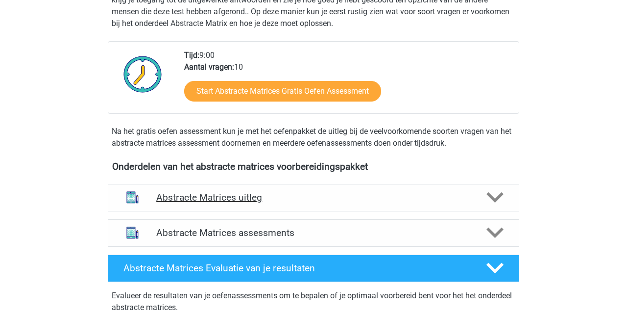
scroll to position [219, 0]
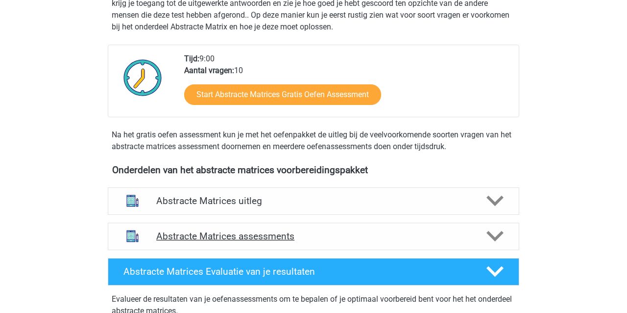
click at [250, 235] on h4 "Abstracte Matrices assessments" at bounding box center [313, 235] width 315 height 11
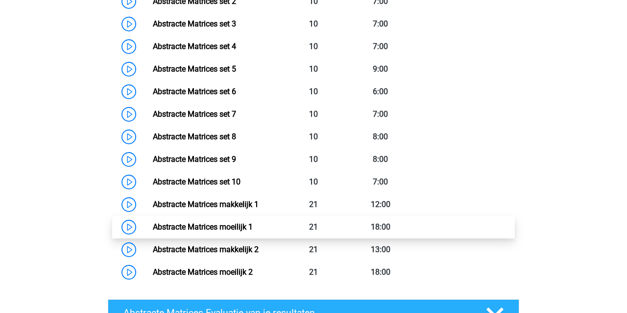
scroll to position [576, 0]
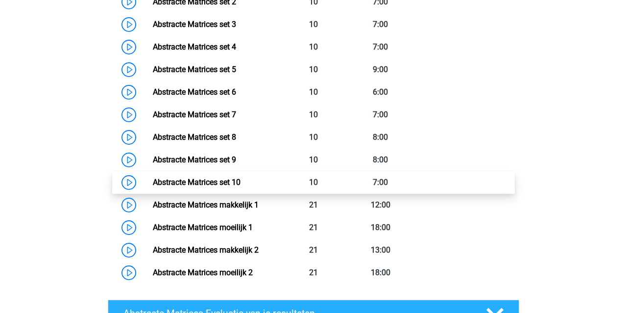
click at [231, 179] on link "Abstracte Matrices set 10" at bounding box center [197, 181] width 88 height 9
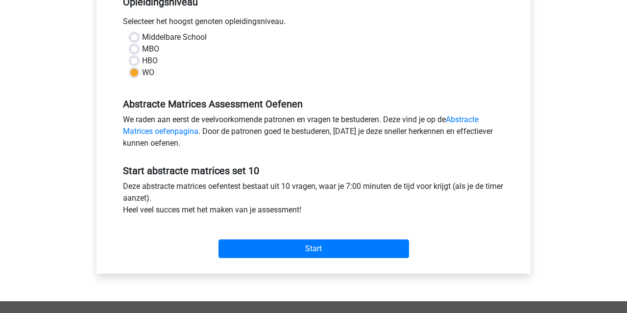
scroll to position [215, 0]
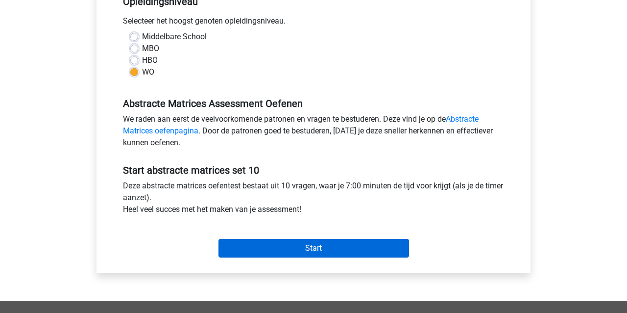
click at [287, 246] on input "Start" at bounding box center [314, 248] width 191 height 19
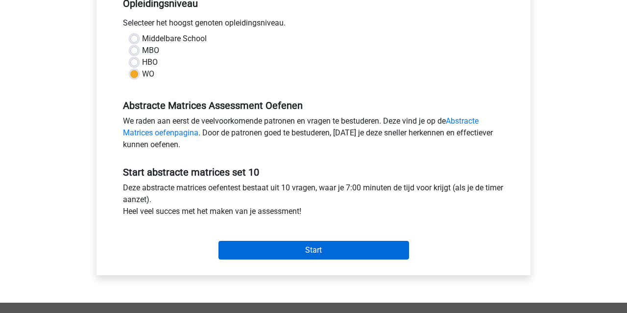
scroll to position [213, 0]
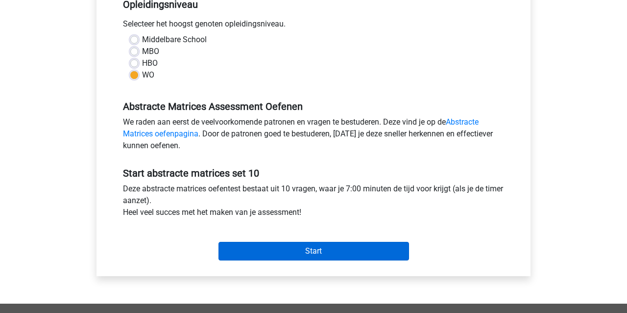
click at [269, 246] on input "Start" at bounding box center [314, 251] width 191 height 19
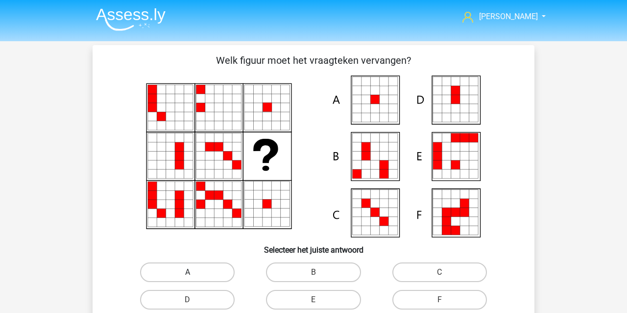
click at [179, 269] on label "A" at bounding box center [187, 272] width 95 height 20
click at [188, 272] on input "A" at bounding box center [191, 275] width 6 height 6
radio input "true"
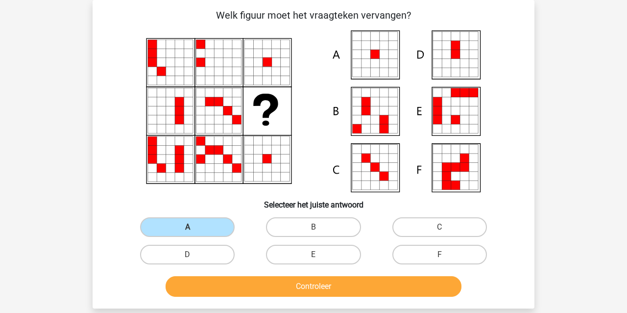
click at [215, 292] on button "Controleer" at bounding box center [314, 286] width 297 height 21
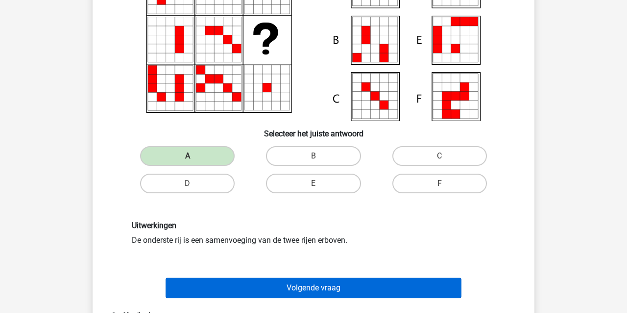
click at [221, 284] on button "Volgende vraag" at bounding box center [314, 287] width 297 height 21
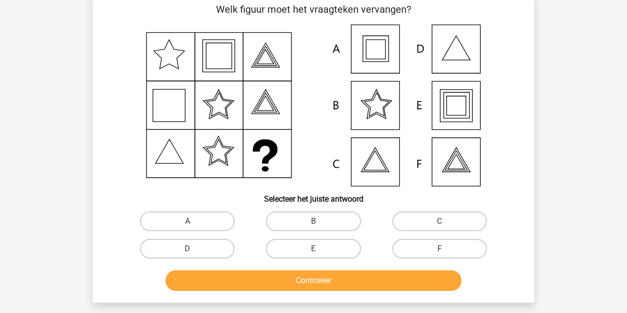
scroll to position [45, 0]
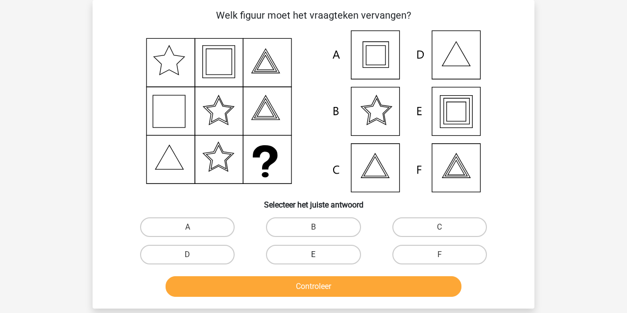
click at [331, 257] on label "E" at bounding box center [313, 255] width 95 height 20
click at [320, 257] on input "E" at bounding box center [317, 257] width 6 height 6
radio input "true"
click at [321, 287] on button "Controleer" at bounding box center [314, 286] width 297 height 21
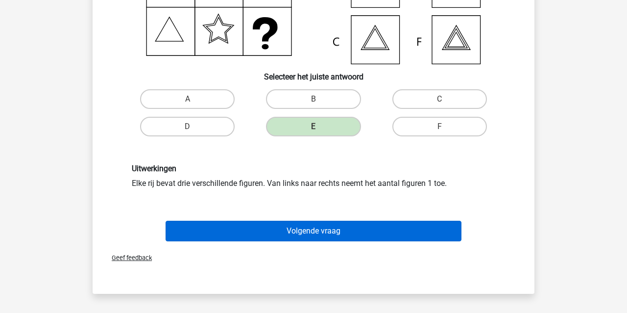
click at [247, 234] on button "Volgende vraag" at bounding box center [314, 231] width 297 height 21
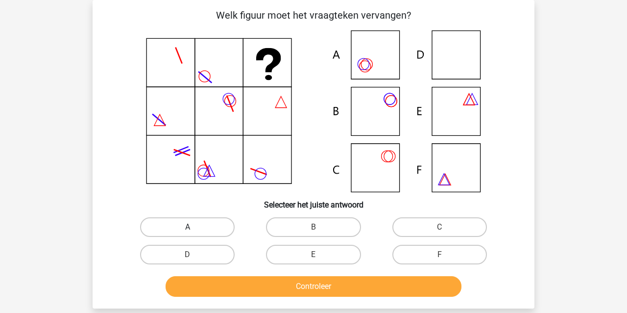
scroll to position [46, 0]
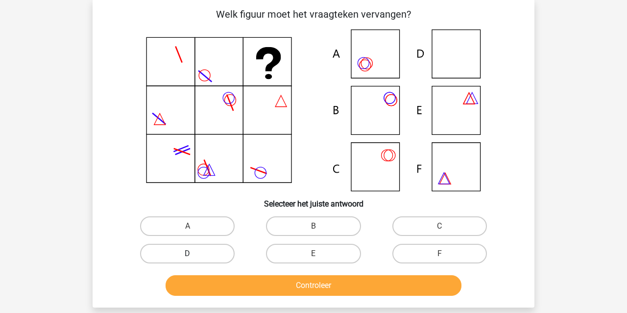
click at [195, 252] on label "D" at bounding box center [187, 254] width 95 height 20
click at [194, 253] on input "D" at bounding box center [191, 256] width 6 height 6
radio input "true"
click at [208, 285] on button "Controleer" at bounding box center [314, 285] width 297 height 21
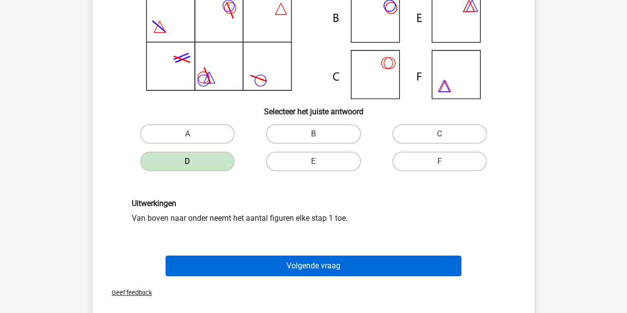
drag, startPoint x: 209, startPoint y: 280, endPoint x: 208, endPoint y: 275, distance: 6.0
click at [209, 280] on div "Geef feedback" at bounding box center [314, 292] width 434 height 25
click at [205, 267] on button "Volgende vraag" at bounding box center [314, 265] width 297 height 21
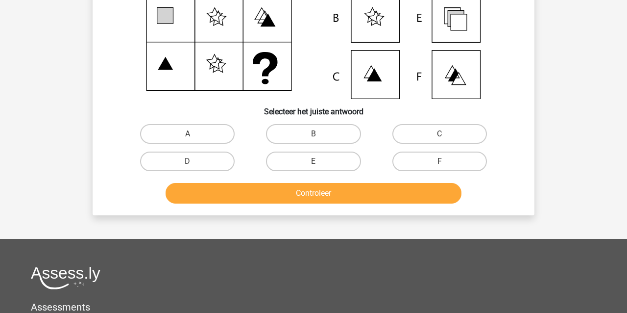
scroll to position [45, 0]
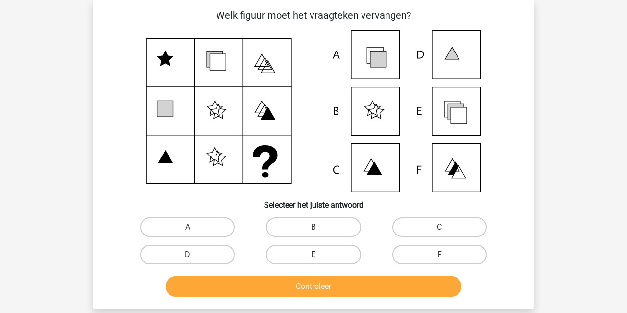
drag, startPoint x: 291, startPoint y: 254, endPoint x: 288, endPoint y: 263, distance: 9.6
click at [291, 254] on label "E" at bounding box center [313, 255] width 95 height 20
click at [314, 254] on input "E" at bounding box center [317, 257] width 6 height 6
radio input "true"
click at [274, 287] on button "Controleer" at bounding box center [314, 286] width 297 height 21
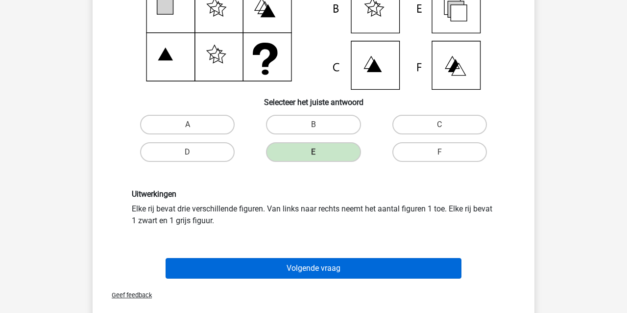
click at [240, 270] on button "Volgende vraag" at bounding box center [314, 268] width 297 height 21
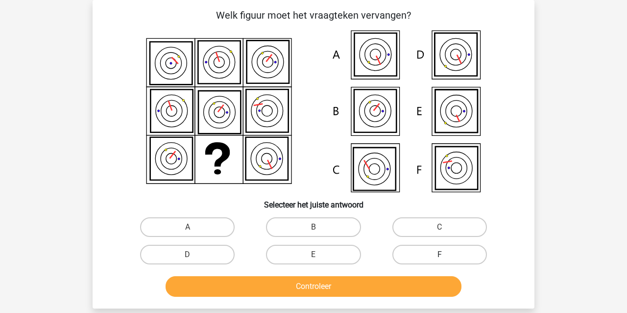
click at [413, 255] on label "F" at bounding box center [440, 255] width 95 height 20
click at [440, 255] on input "F" at bounding box center [443, 257] width 6 height 6
radio input "true"
click at [384, 287] on button "Controleer" at bounding box center [314, 286] width 297 height 21
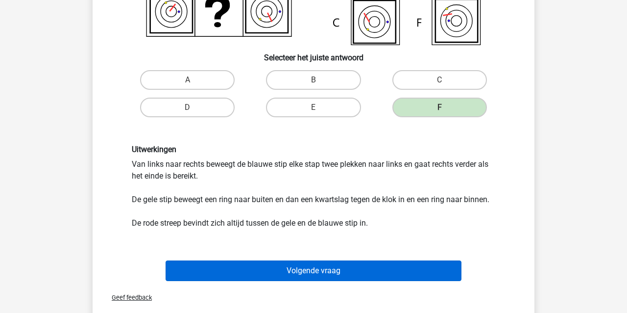
click at [303, 275] on button "Volgende vraag" at bounding box center [314, 270] width 297 height 21
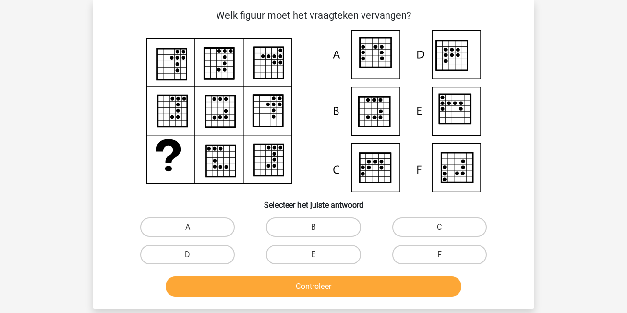
drag, startPoint x: 310, startPoint y: 225, endPoint x: 311, endPoint y: 244, distance: 18.6
click at [310, 225] on label "B" at bounding box center [313, 227] width 95 height 20
click at [314, 227] on input "B" at bounding box center [317, 230] width 6 height 6
radio input "true"
click at [307, 284] on button "Controleer" at bounding box center [314, 286] width 297 height 21
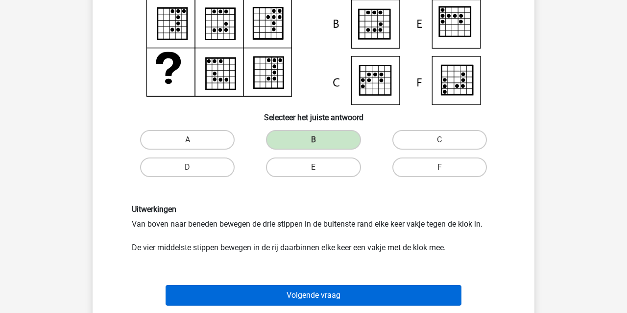
click at [268, 291] on button "Volgende vraag" at bounding box center [314, 295] width 297 height 21
